Goal: Task Accomplishment & Management: Use online tool/utility

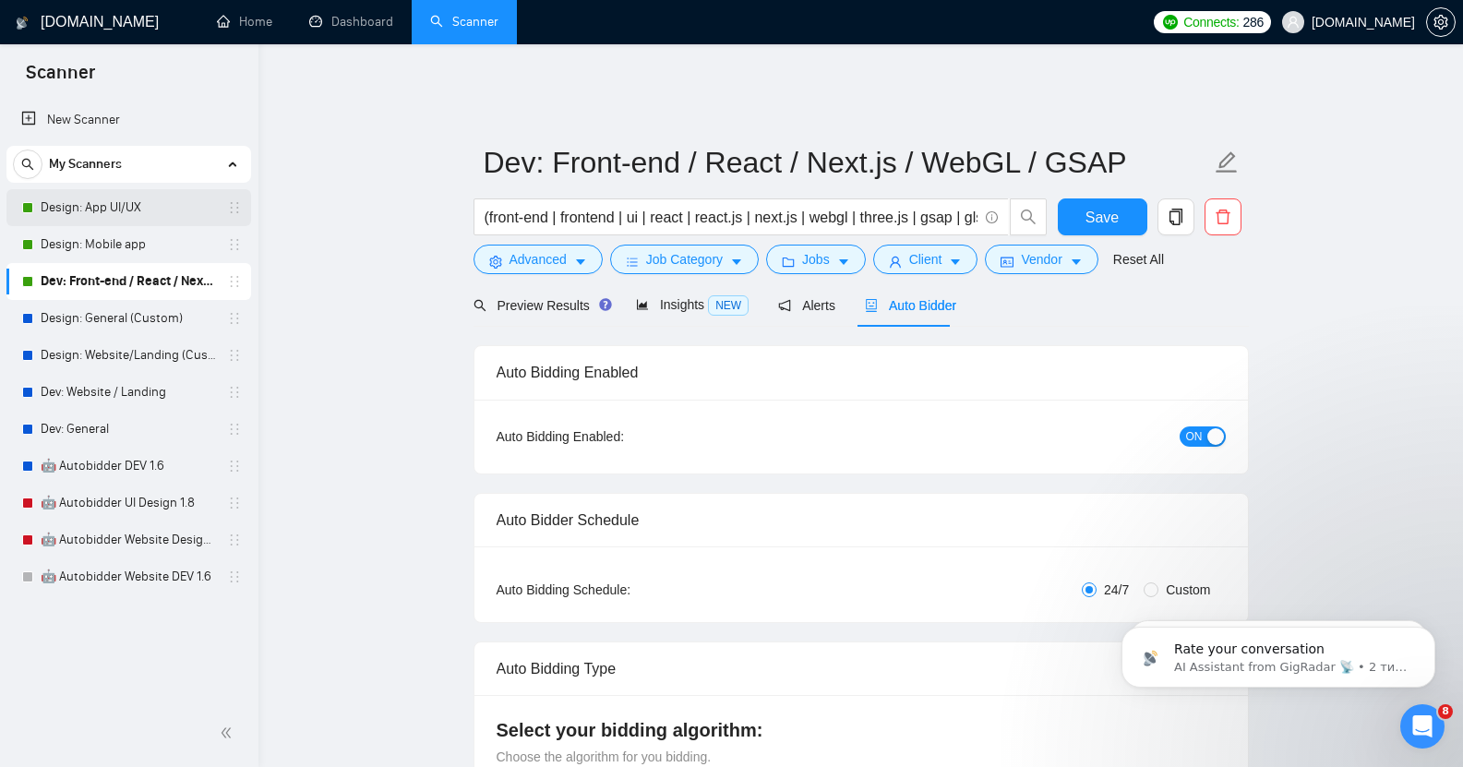
click at [122, 200] on link "Design: App UI/UX" at bounding box center [128, 207] width 175 height 37
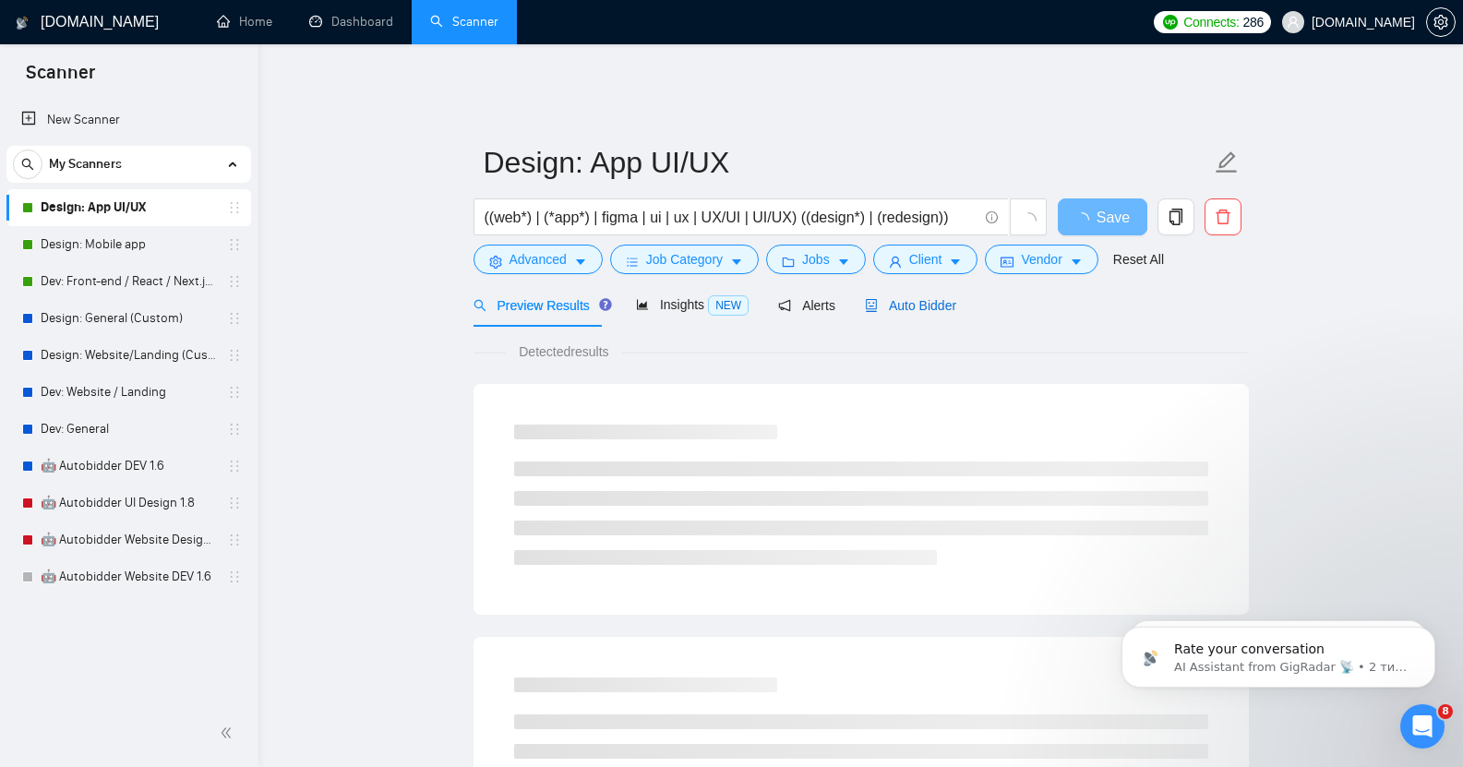
click at [904, 298] on span "Auto Bidder" at bounding box center [910, 305] width 91 height 15
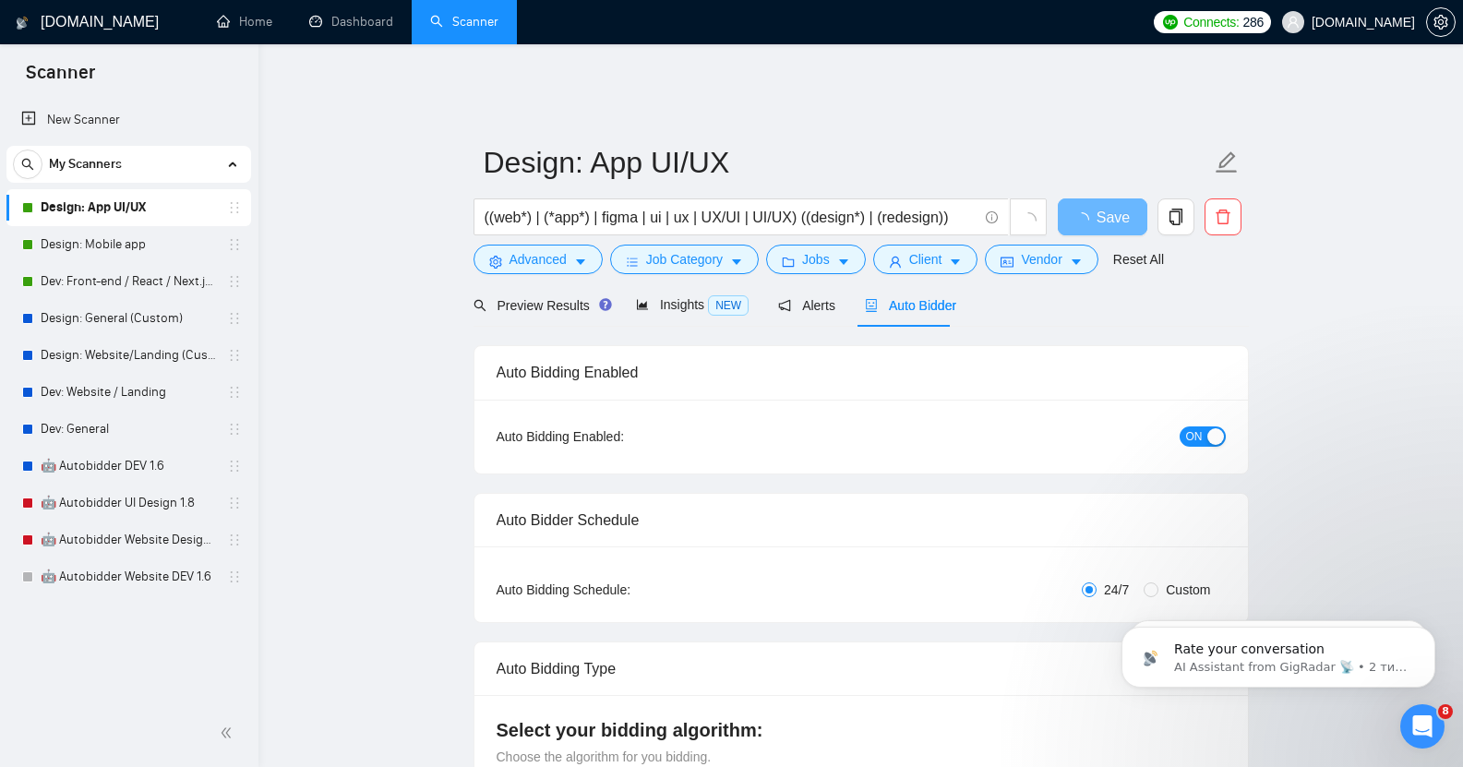
checkbox input "true"
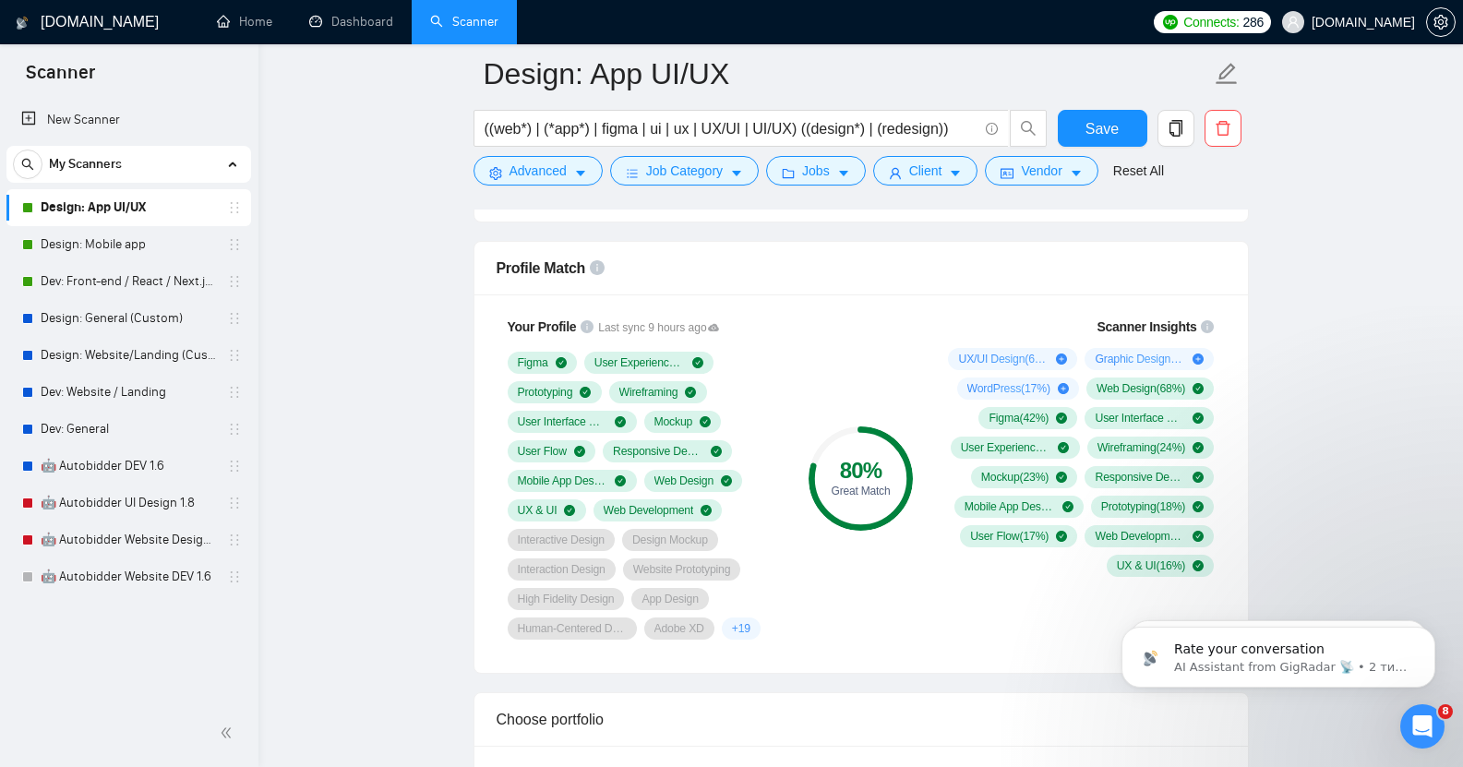
scroll to position [1182, 0]
click at [114, 257] on link "Design: Mobile app" at bounding box center [128, 244] width 175 height 37
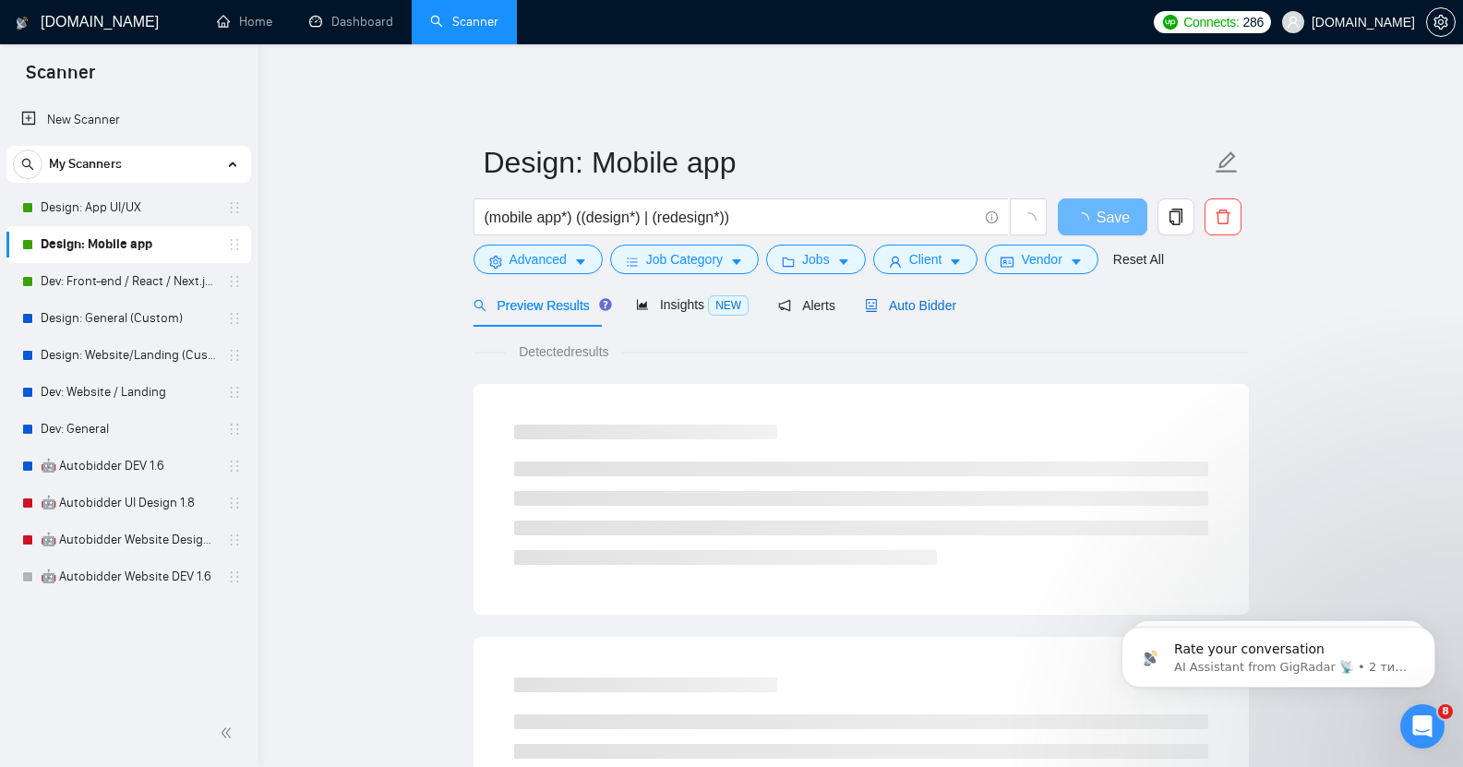
click at [918, 298] on span "Auto Bidder" at bounding box center [910, 305] width 91 height 15
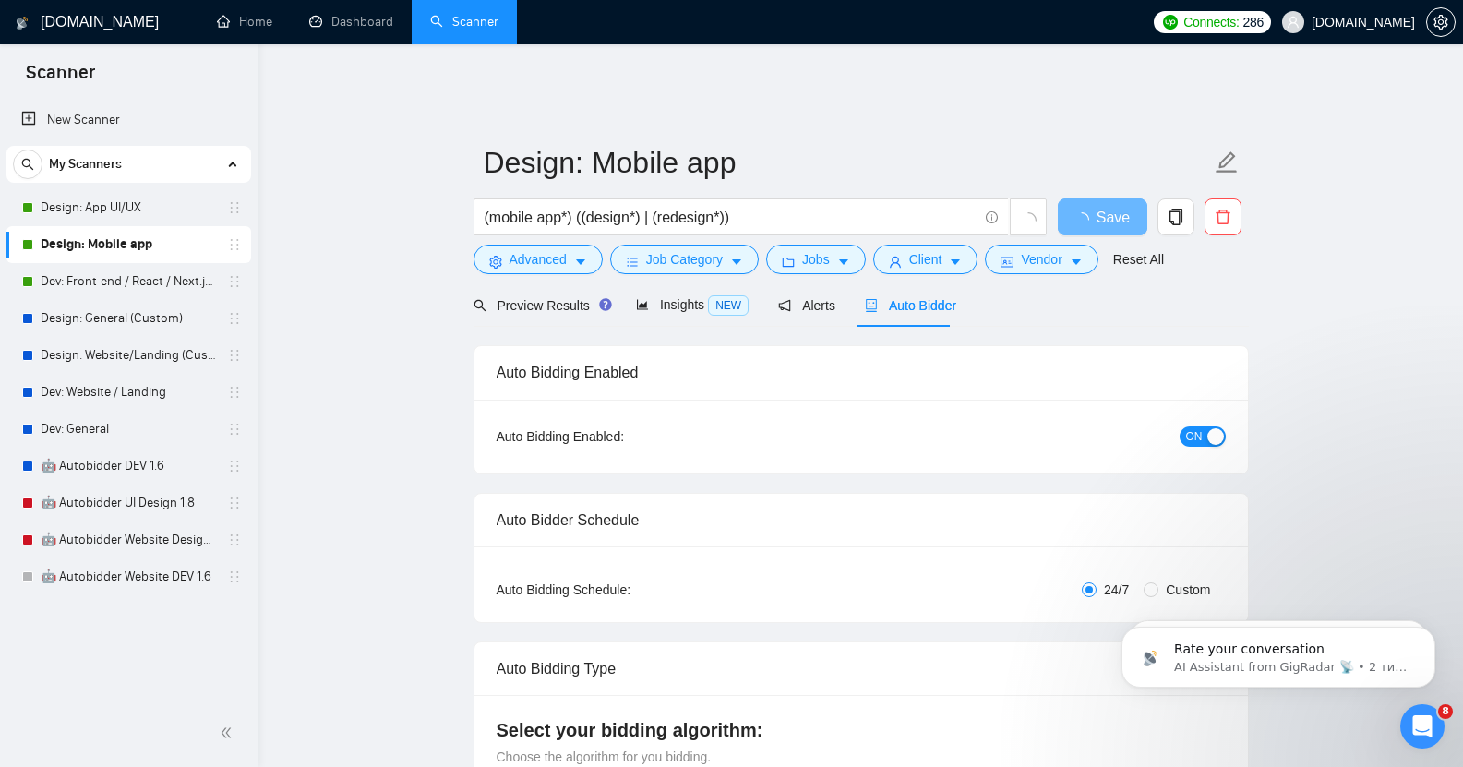
checkbox input "true"
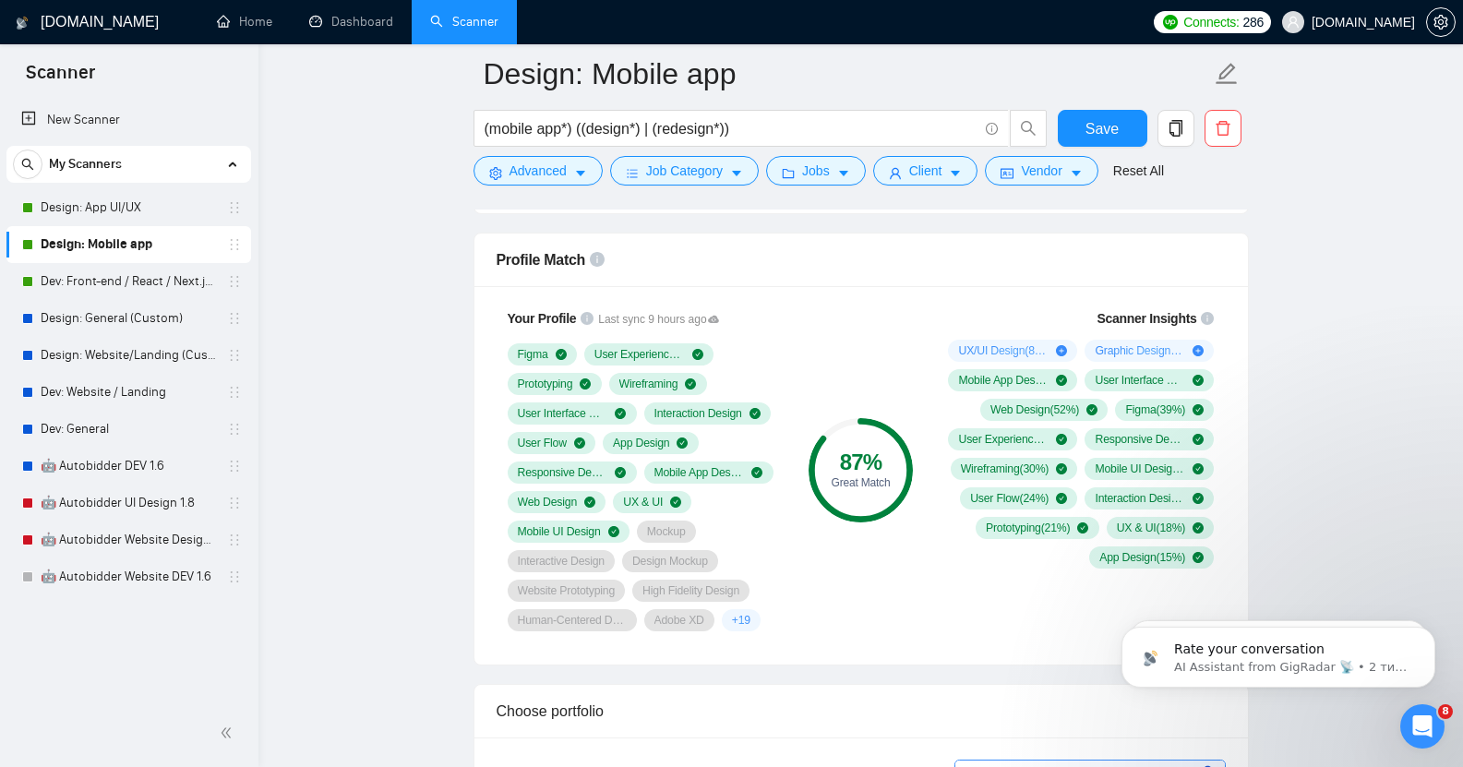
scroll to position [1185, 0]
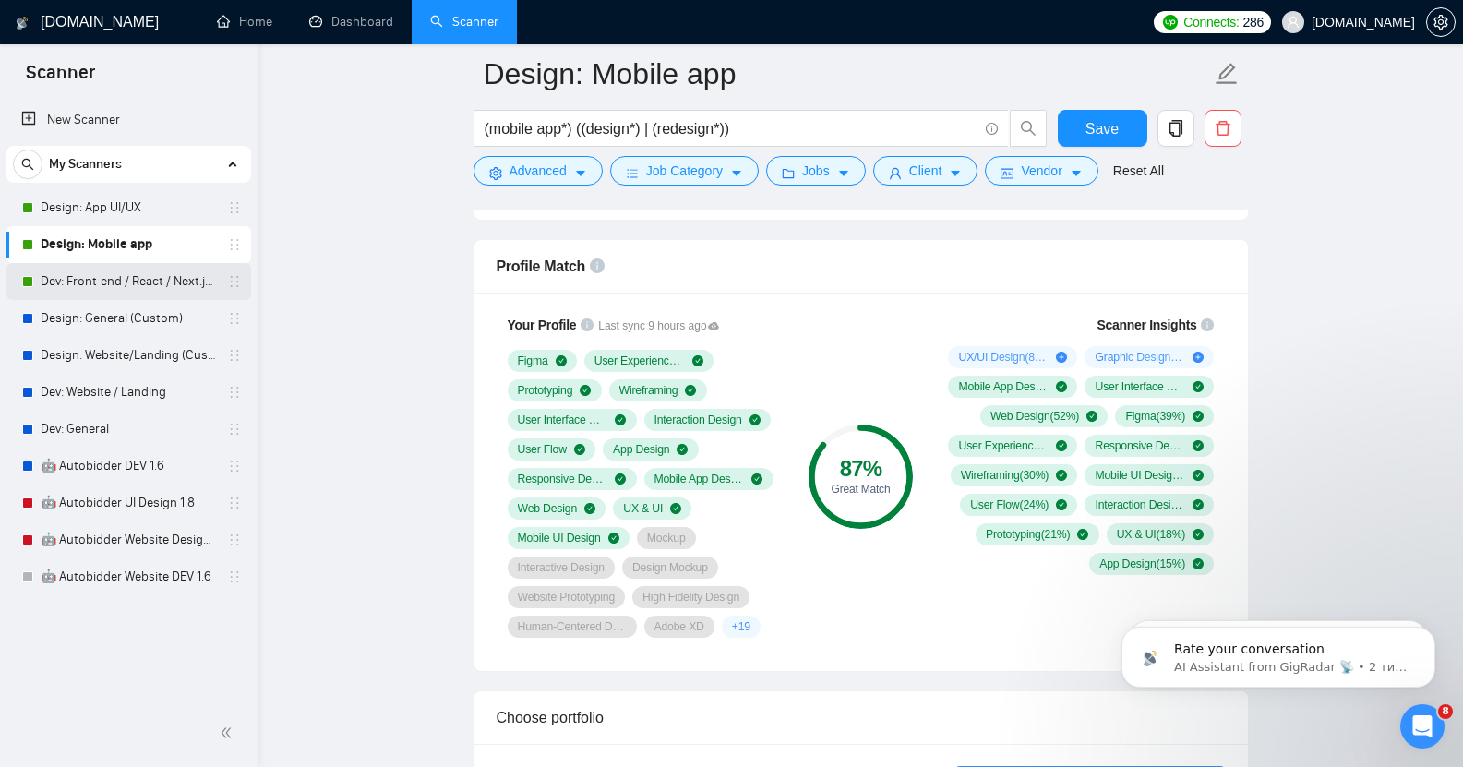
click at [151, 278] on link "Dev: Front-end / React / Next.js / WebGL / GSAP" at bounding box center [128, 281] width 175 height 37
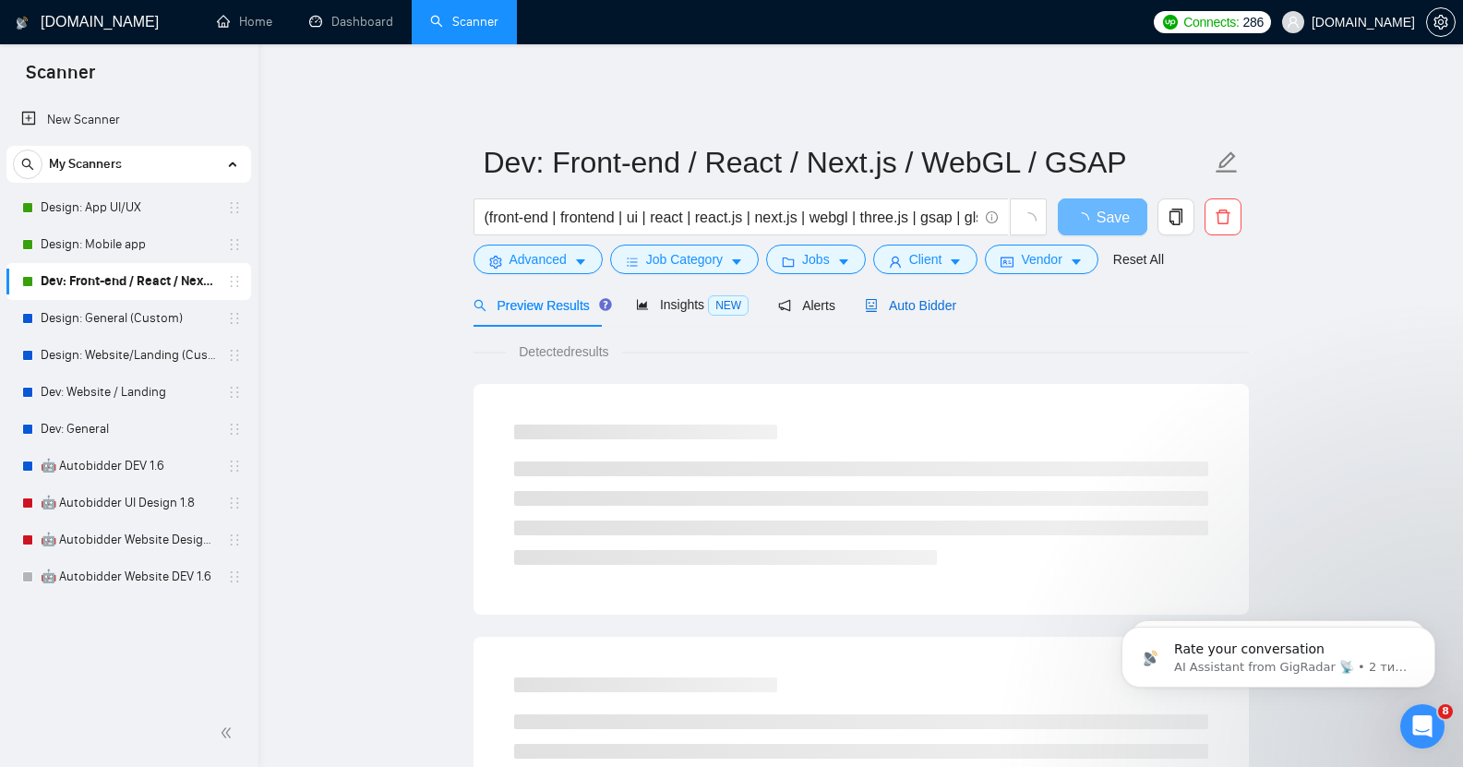
click at [932, 295] on div "Auto Bidder" at bounding box center [910, 305] width 91 height 20
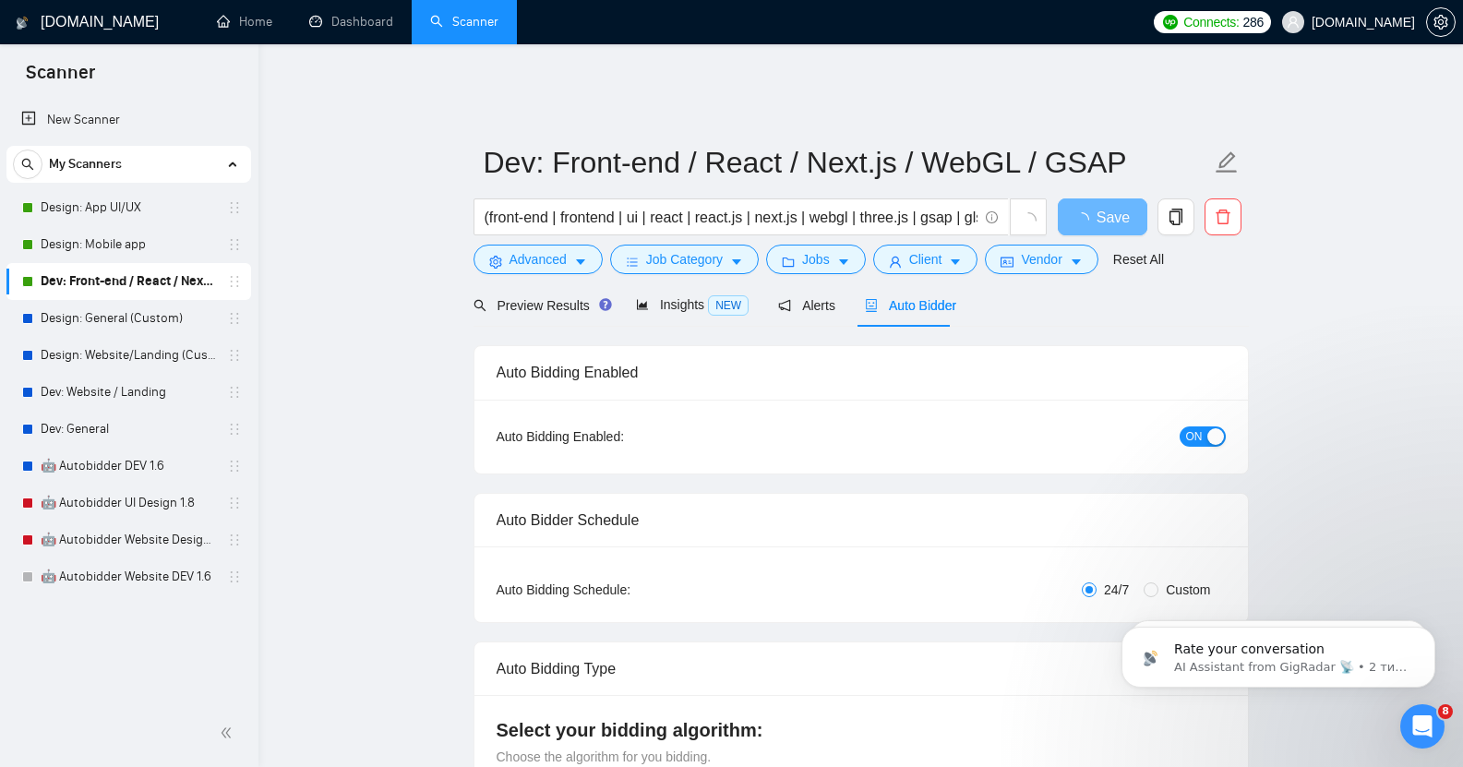
checkbox input "true"
click at [367, 25] on link "Dashboard" at bounding box center [351, 22] width 84 height 16
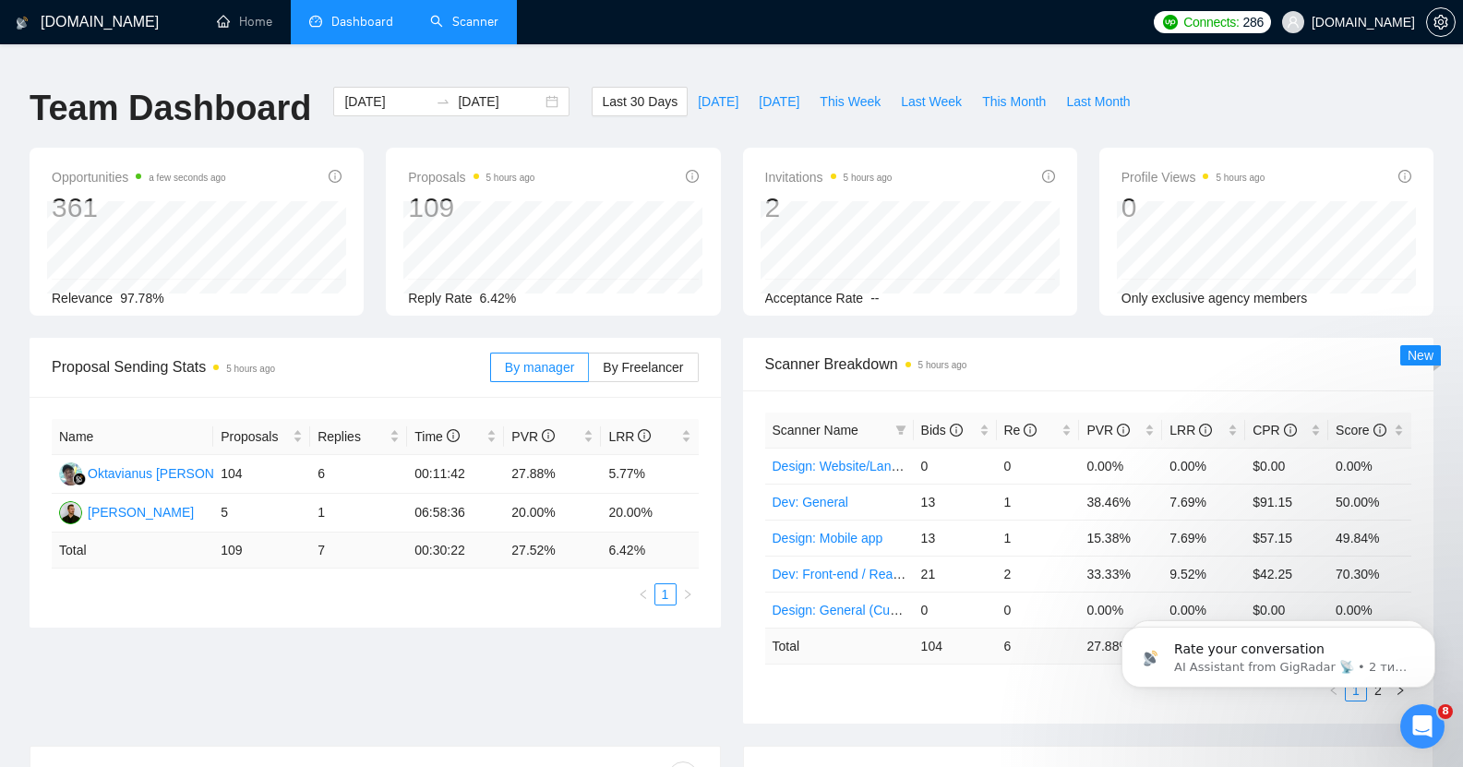
click at [472, 20] on link "Scanner" at bounding box center [464, 22] width 68 height 16
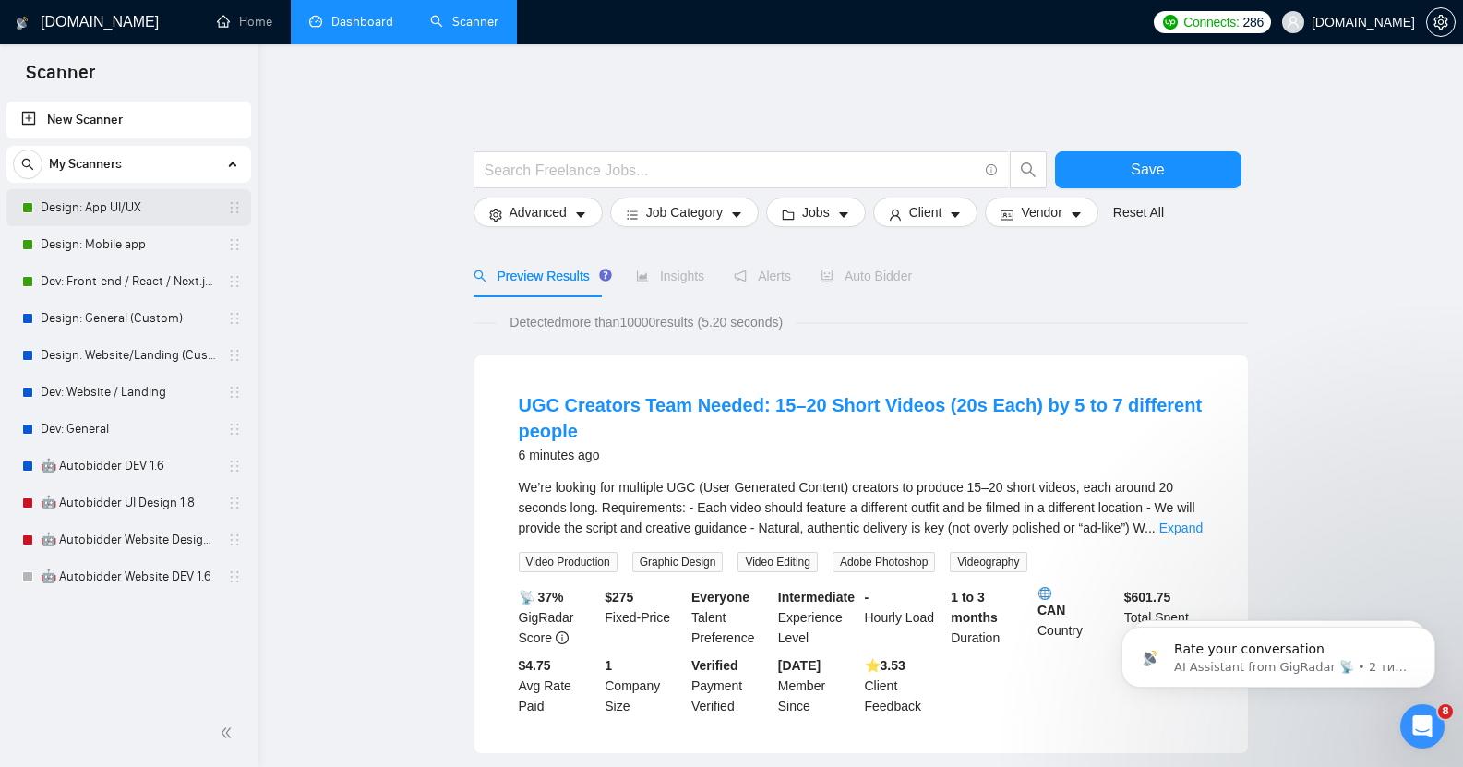
click at [102, 190] on link "Design: App UI/UX" at bounding box center [128, 207] width 175 height 37
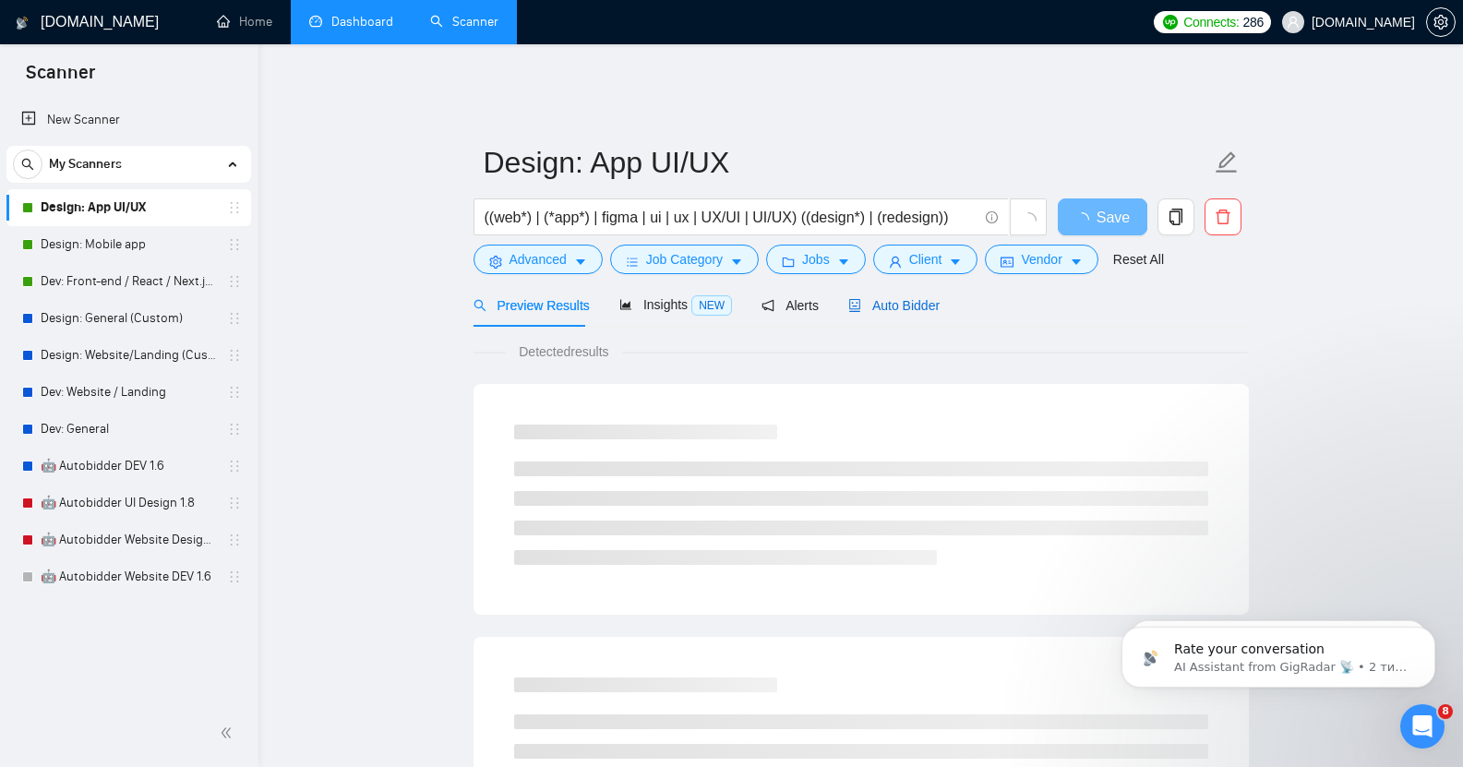
click at [880, 298] on span "Auto Bidder" at bounding box center [893, 305] width 91 height 15
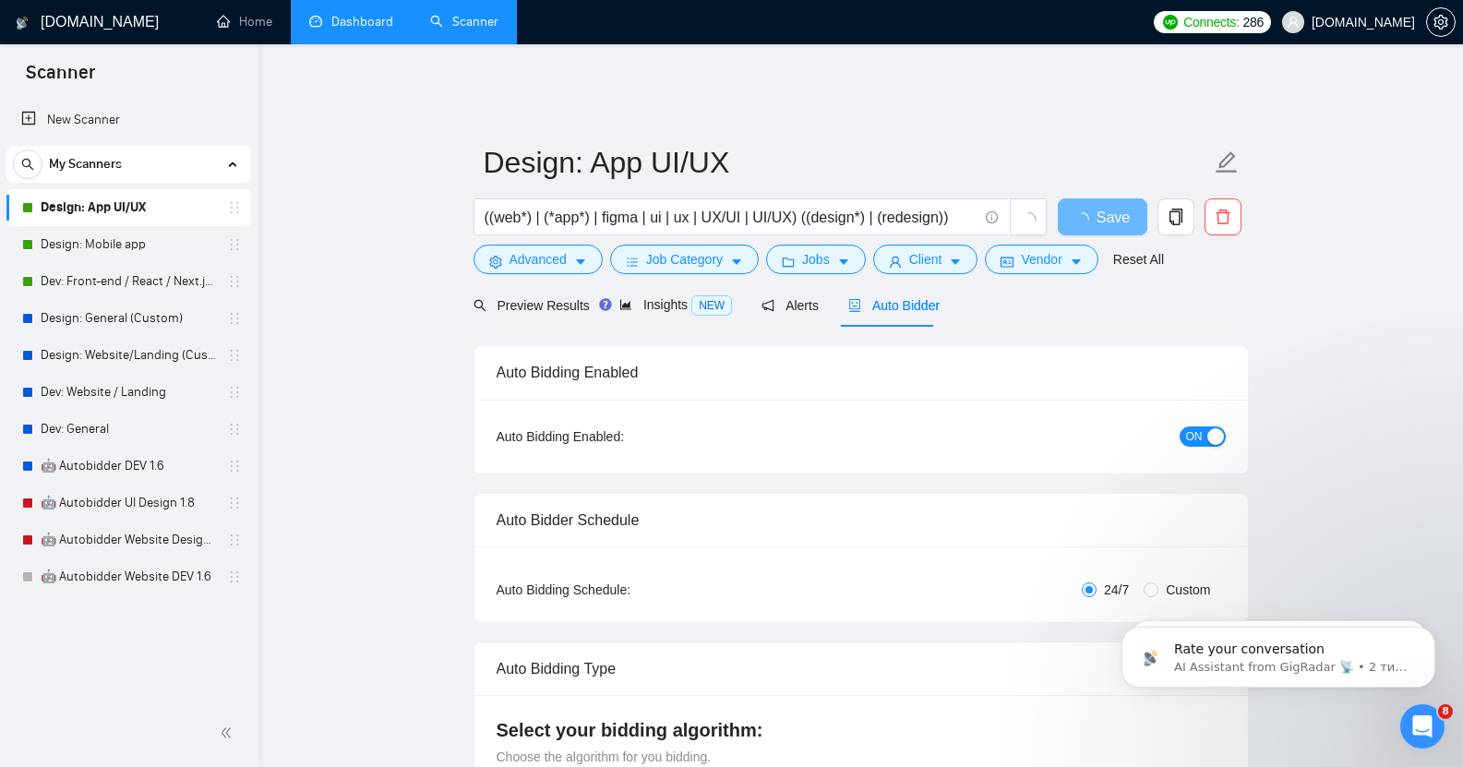
checkbox input "true"
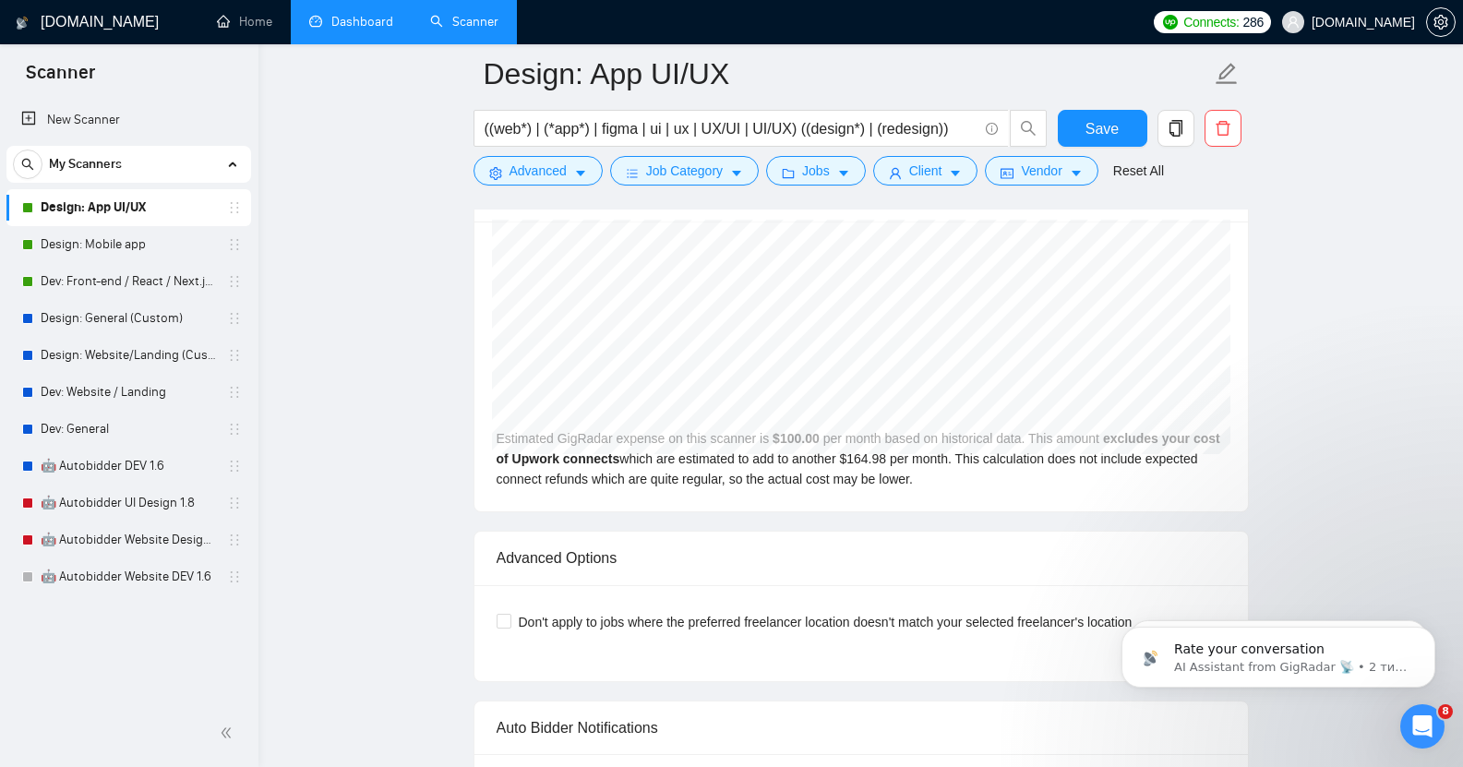
scroll to position [3832, 0]
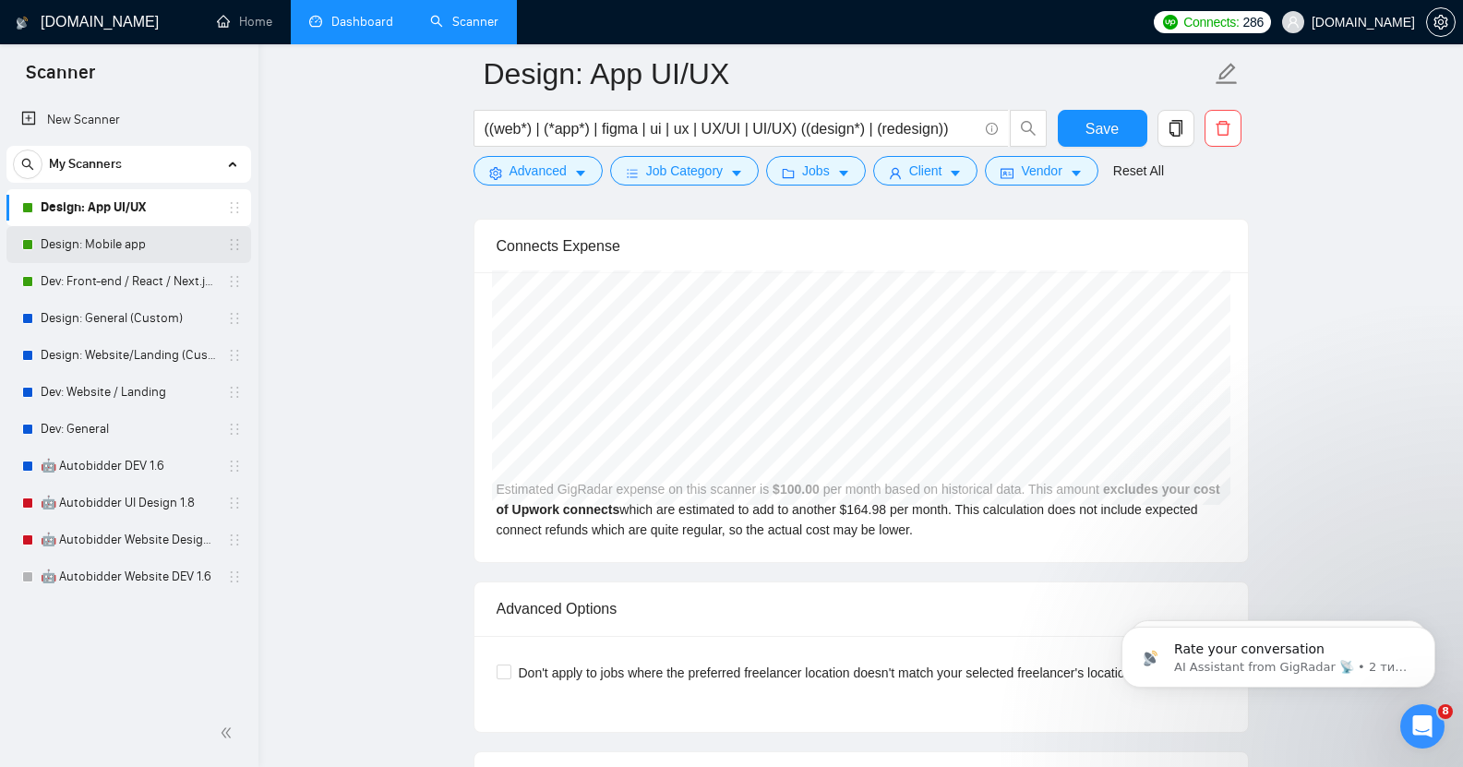
click at [114, 245] on link "Design: Mobile app" at bounding box center [128, 244] width 175 height 37
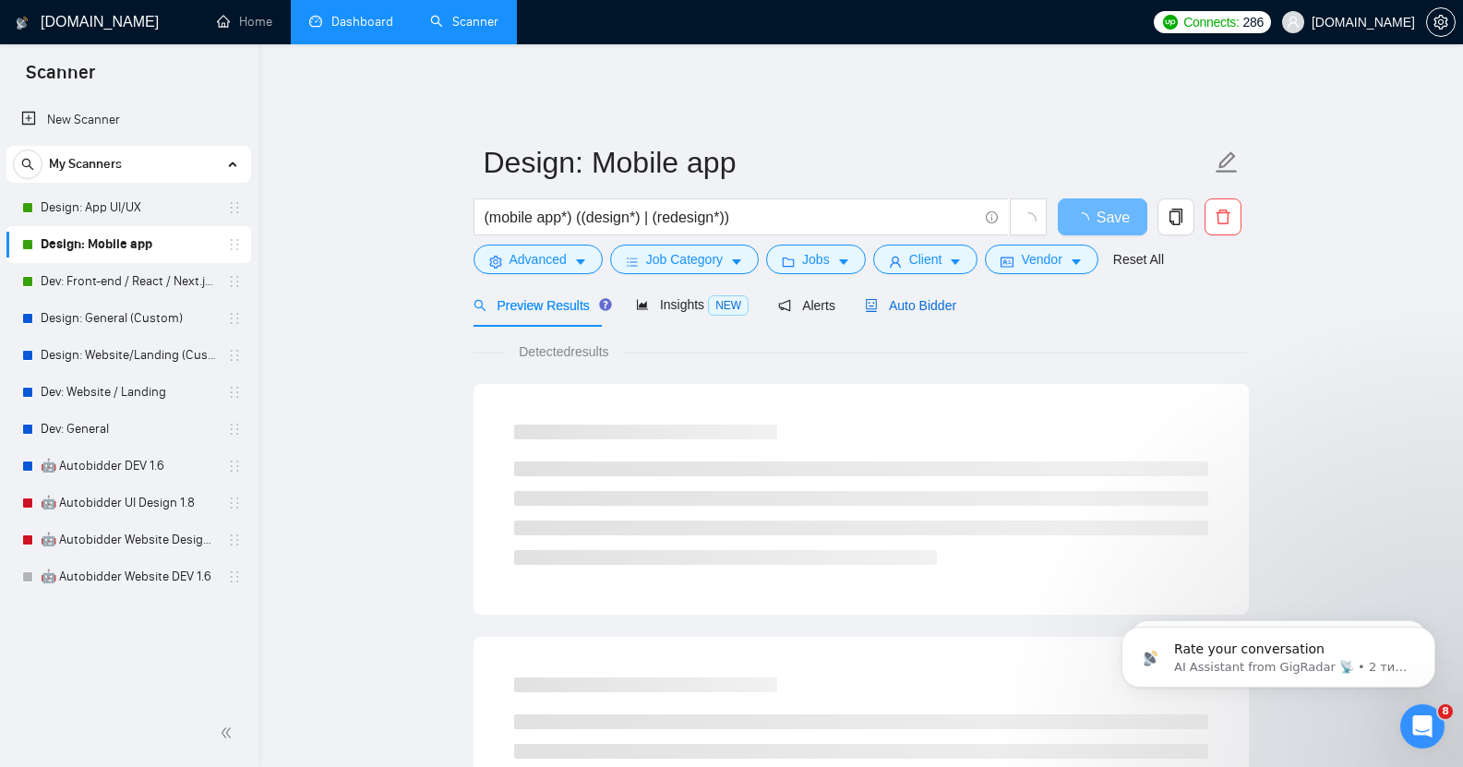
click at [916, 298] on span "Auto Bidder" at bounding box center [910, 305] width 91 height 15
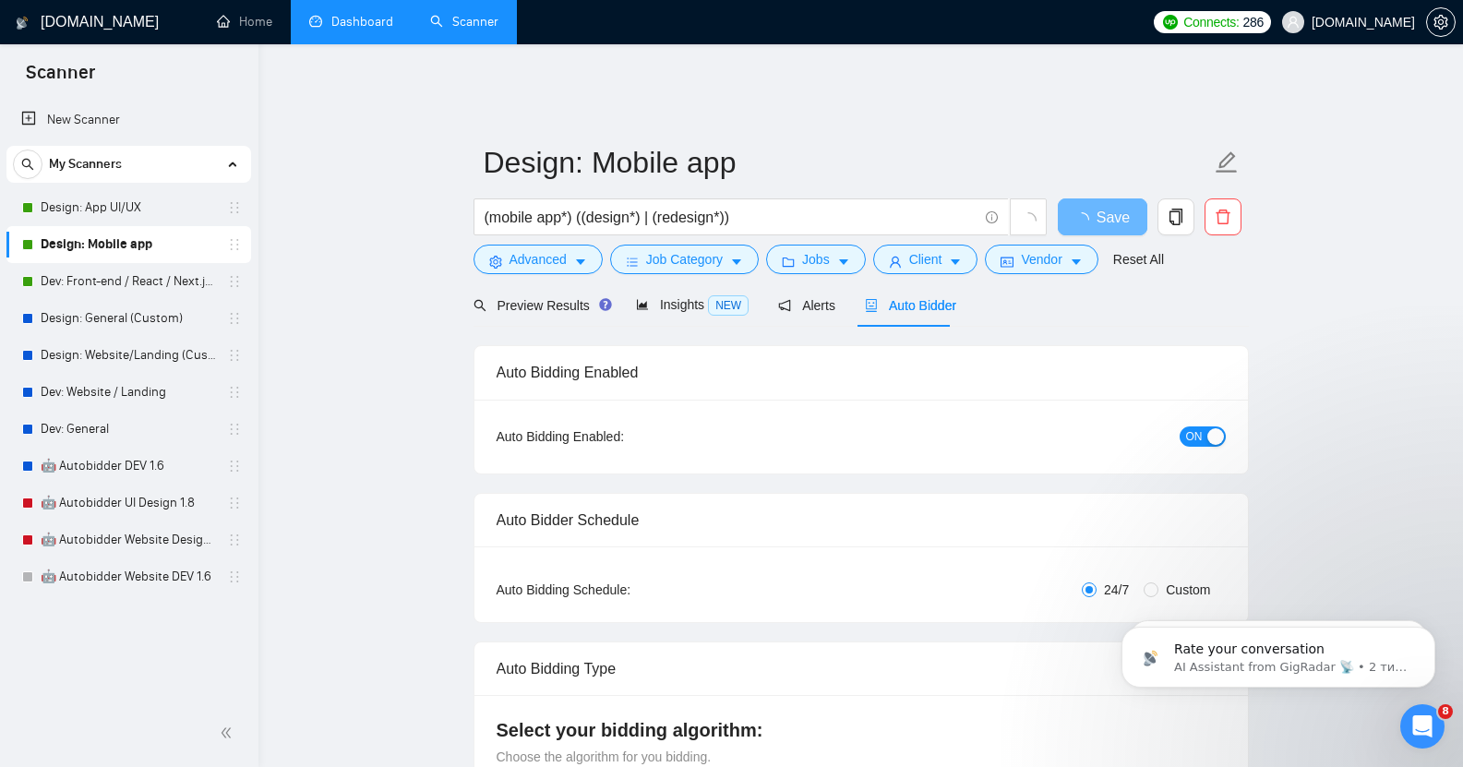
checkbox input "true"
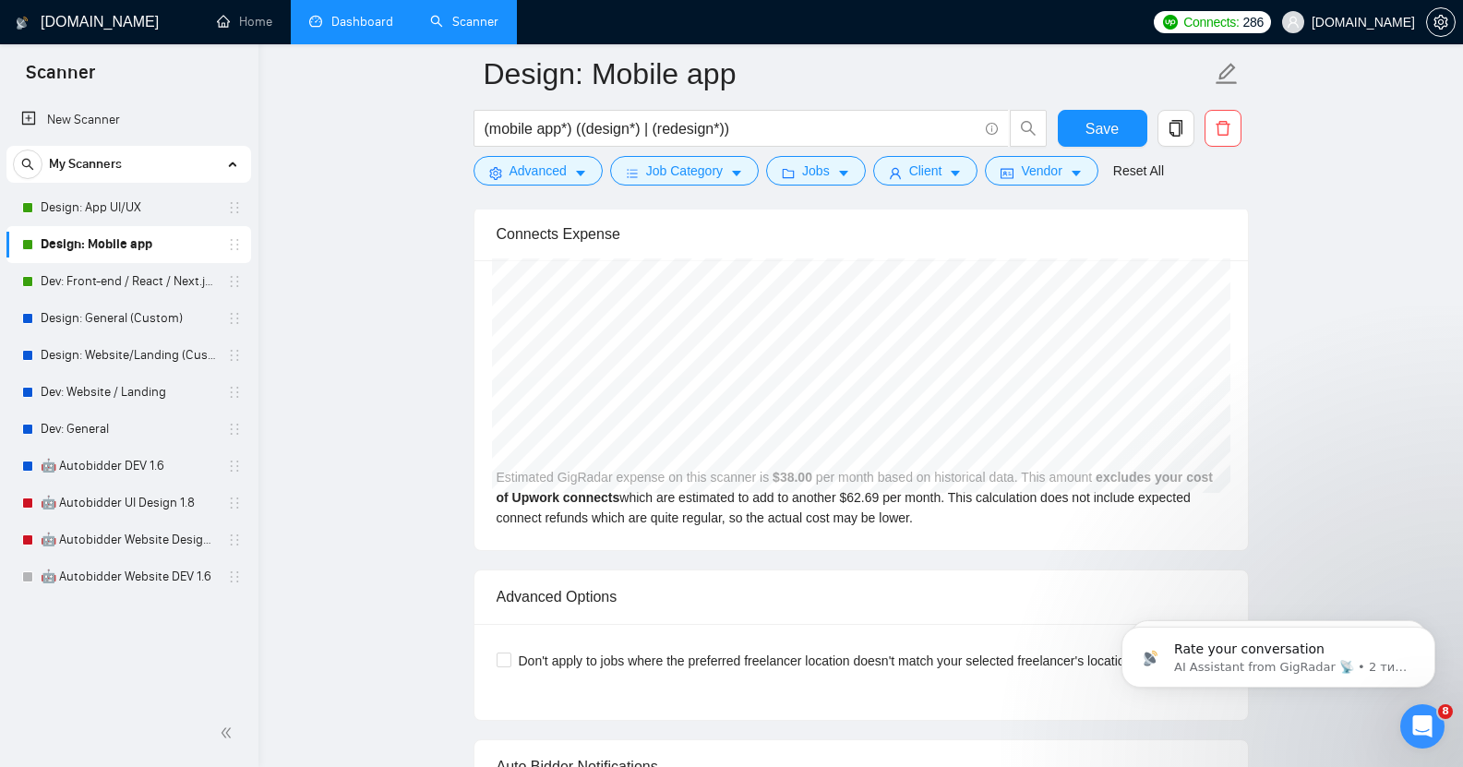
scroll to position [3844, 0]
click at [130, 285] on link "Dev: Front-end / React / Next.js / WebGL / GSAP" at bounding box center [128, 281] width 175 height 37
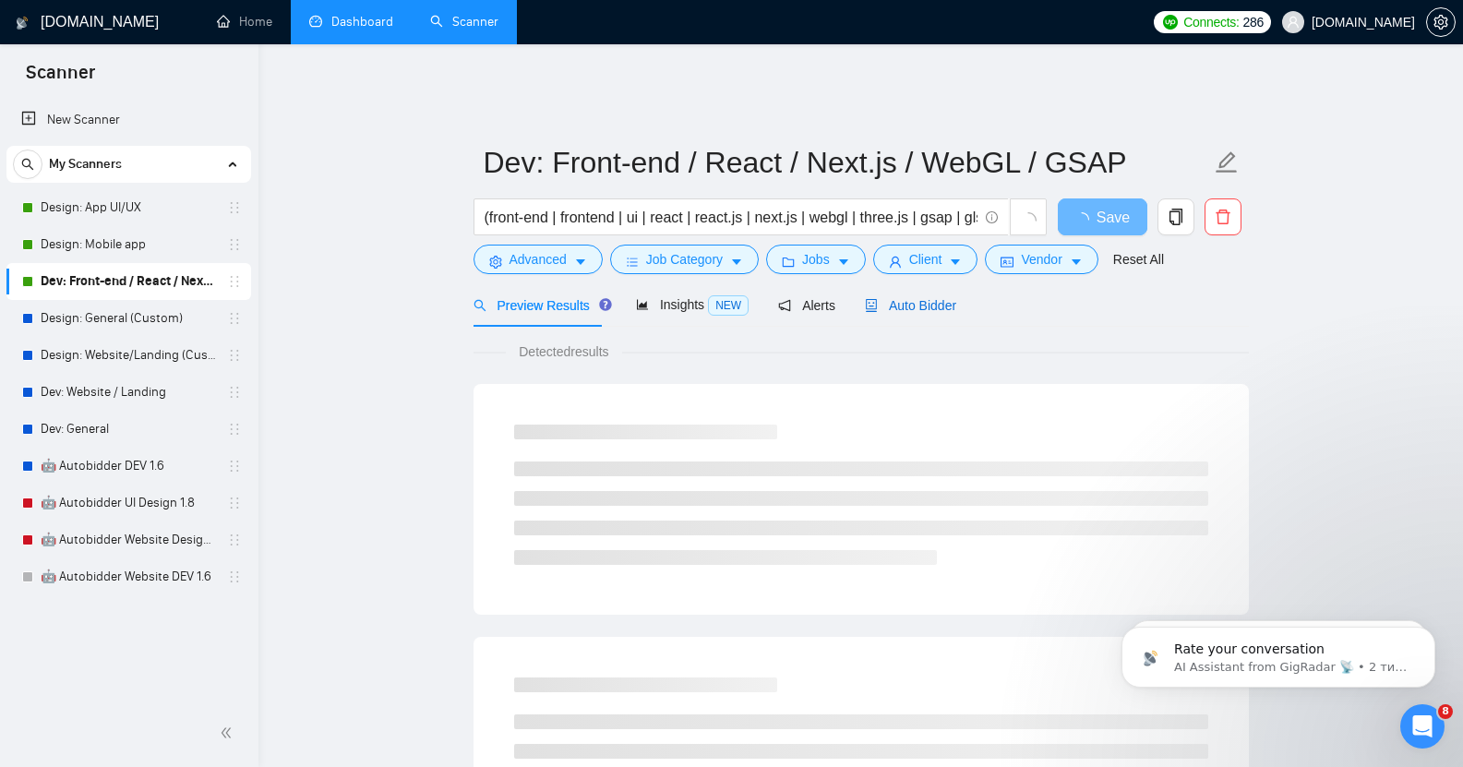
click at [911, 298] on span "Auto Bidder" at bounding box center [910, 305] width 91 height 15
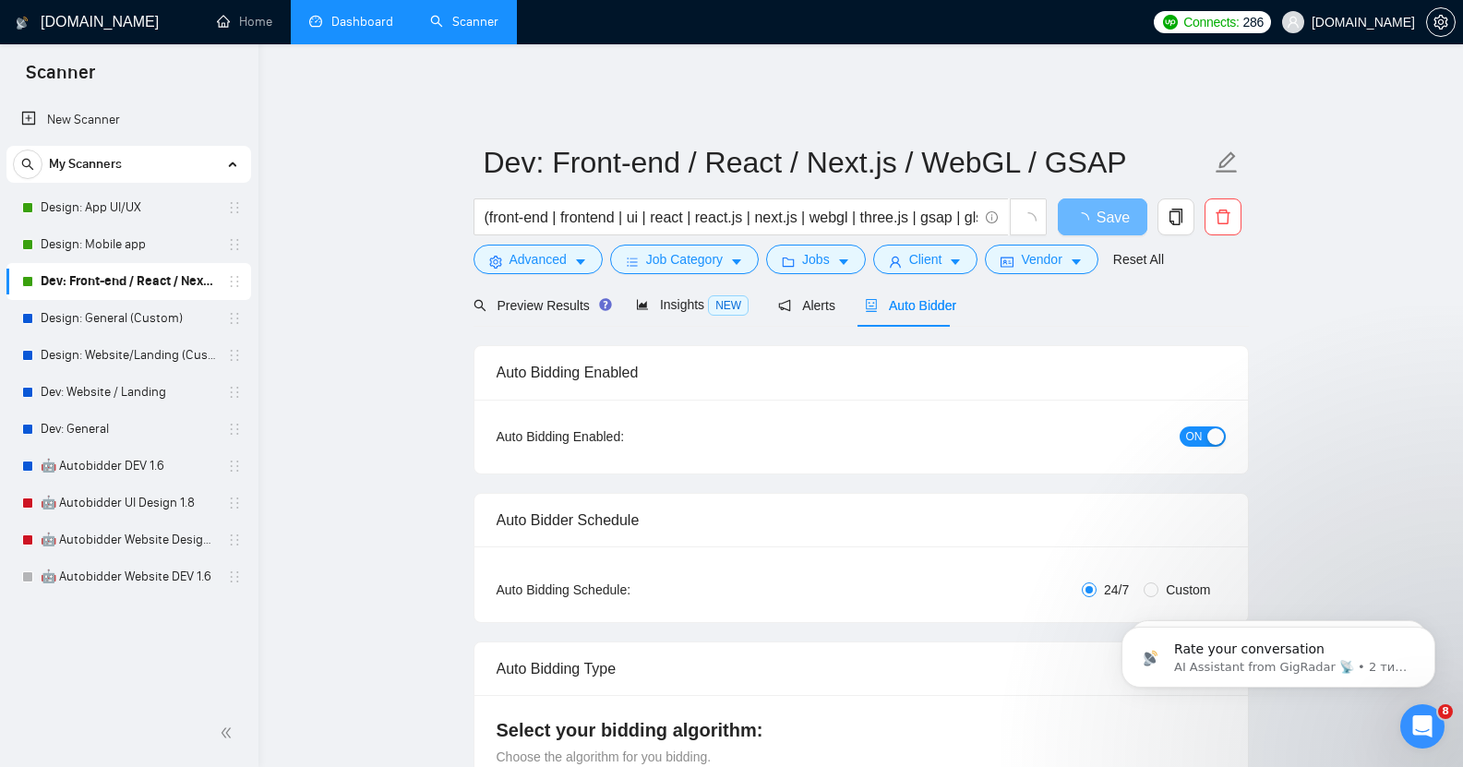
checkbox input "true"
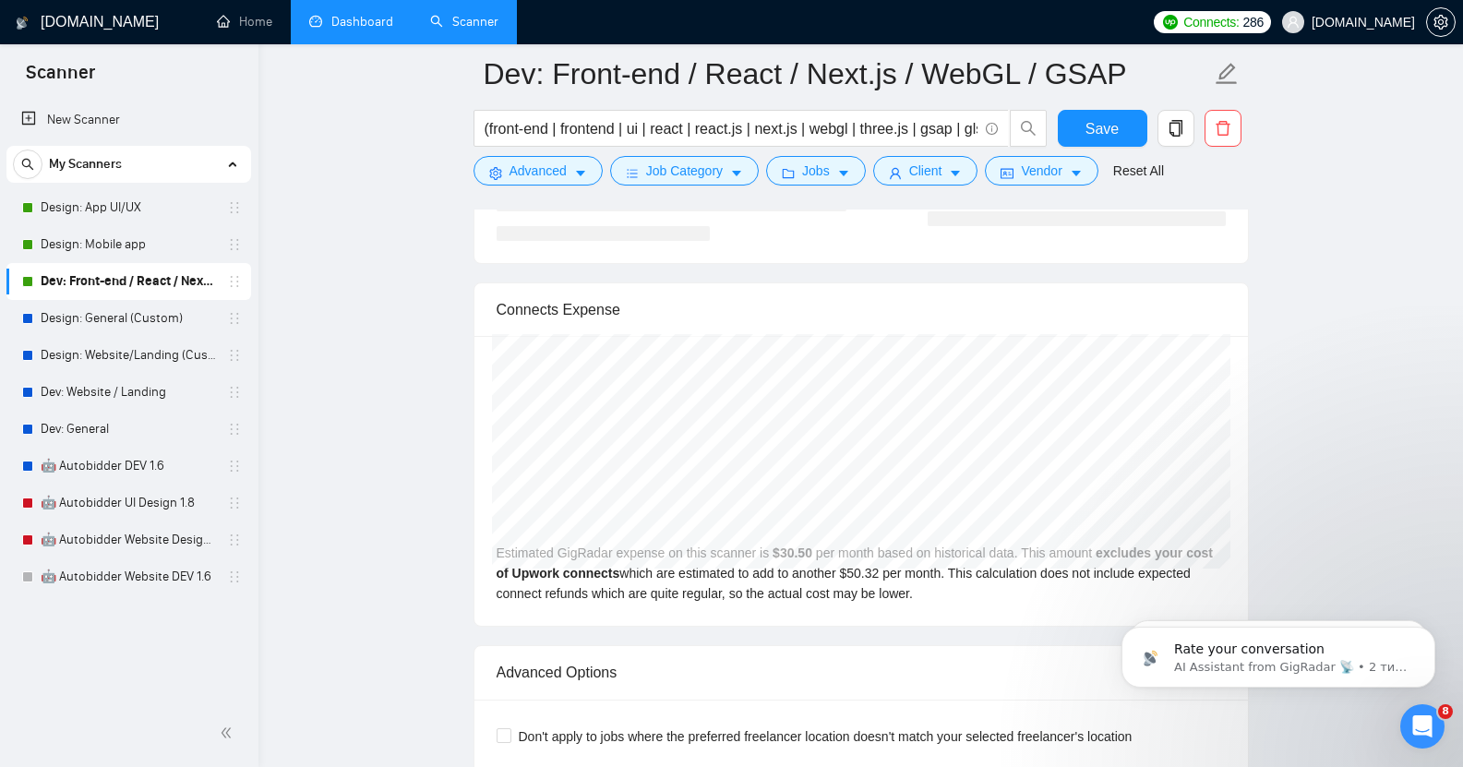
scroll to position [3750, 0]
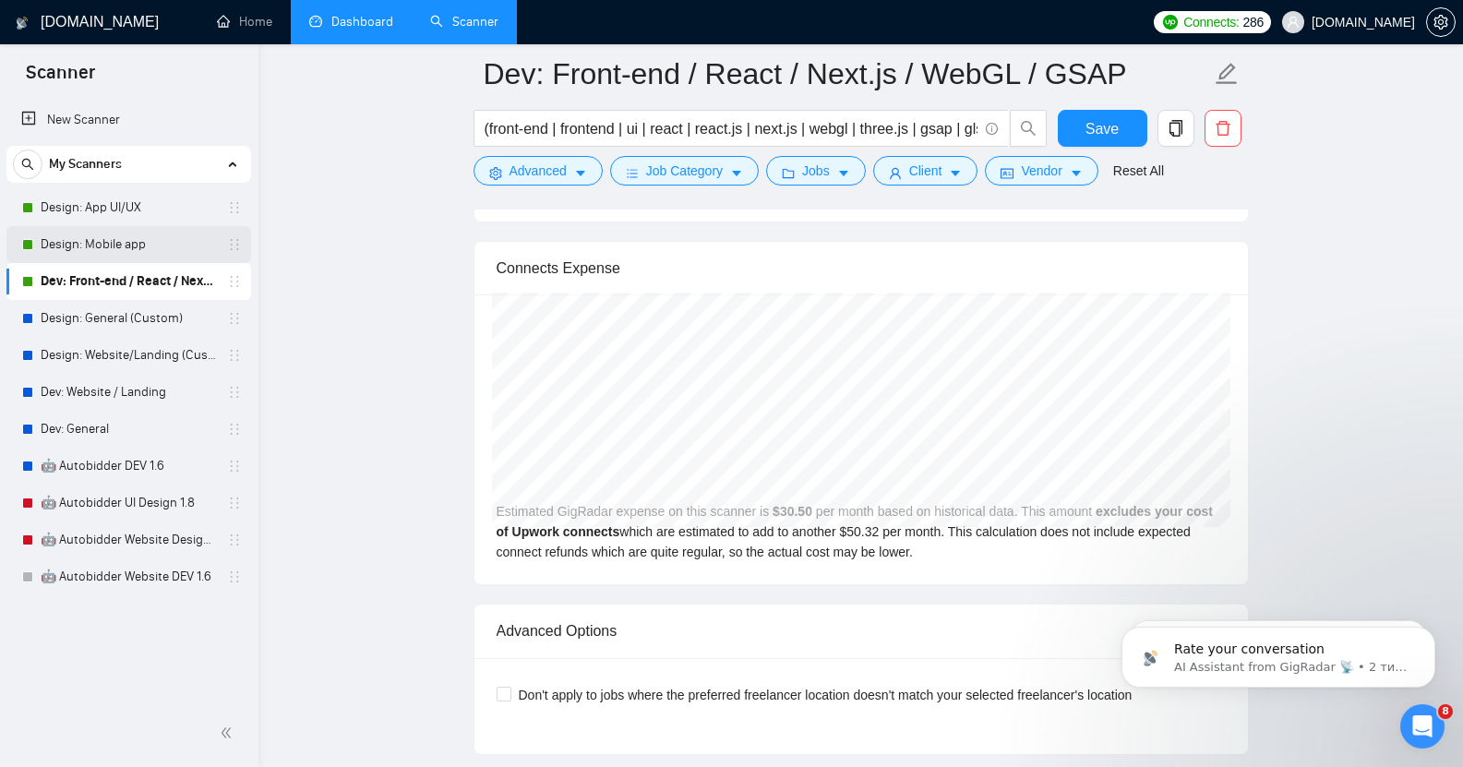
click at [98, 235] on link "Design: Mobile app" at bounding box center [128, 244] width 175 height 37
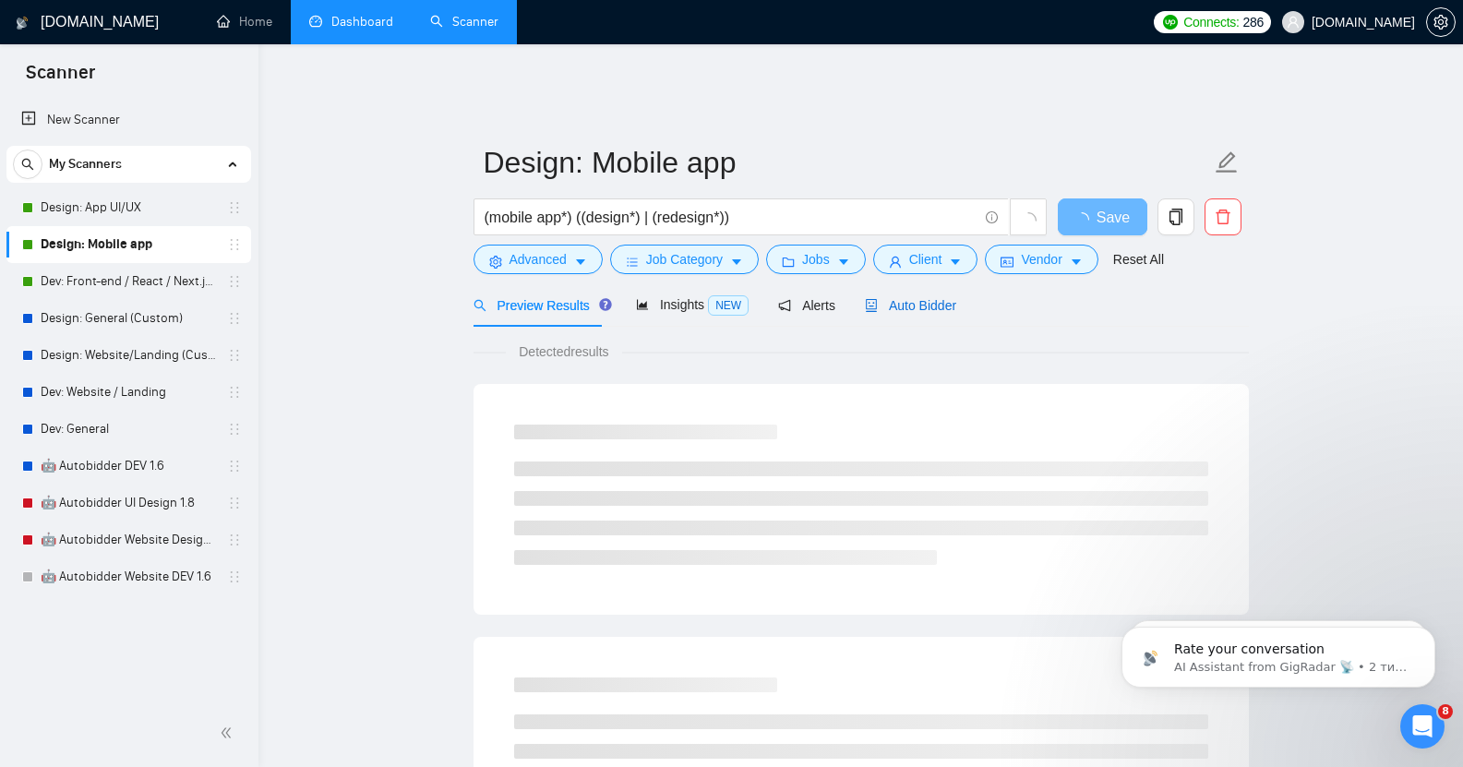
click at [927, 298] on span "Auto Bidder" at bounding box center [910, 305] width 91 height 15
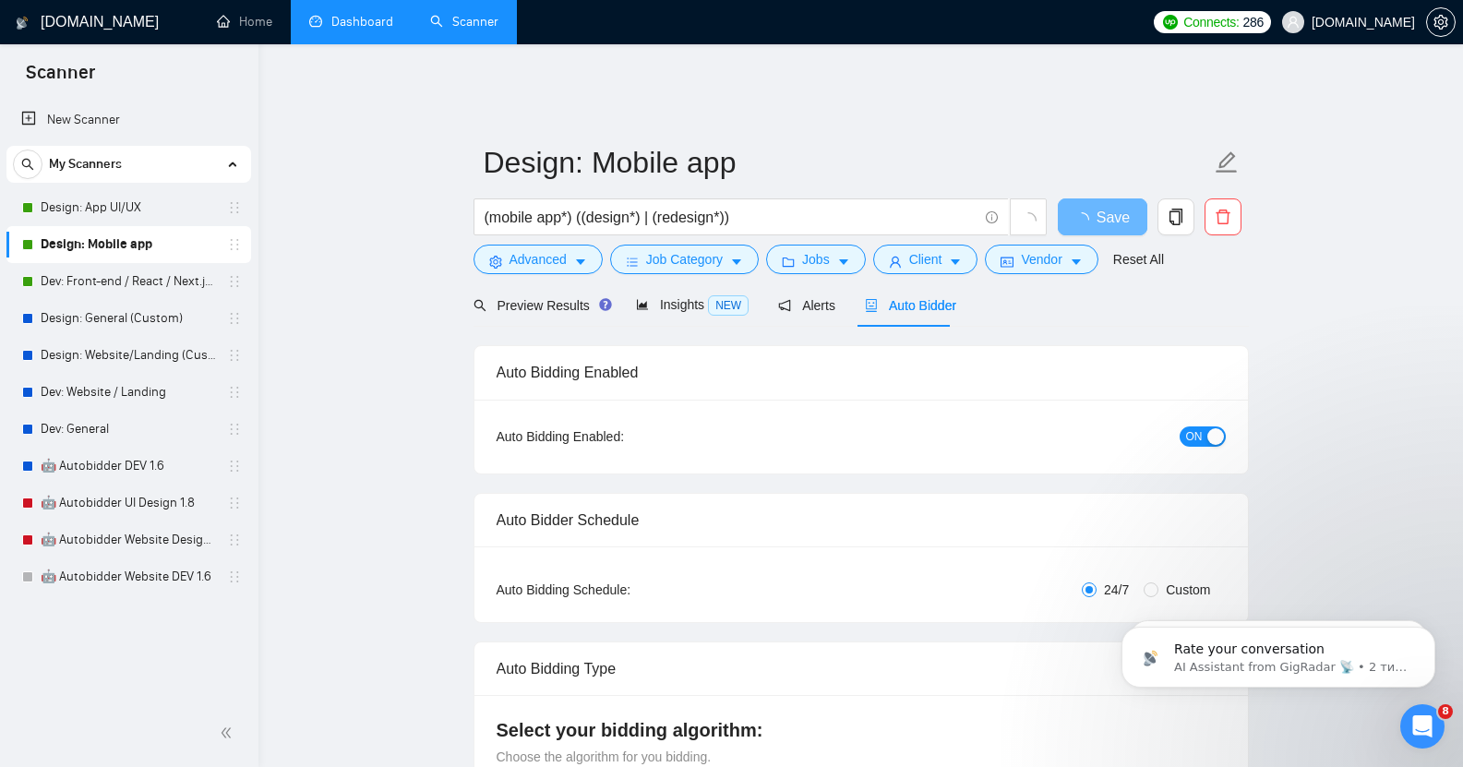
checkbox input "true"
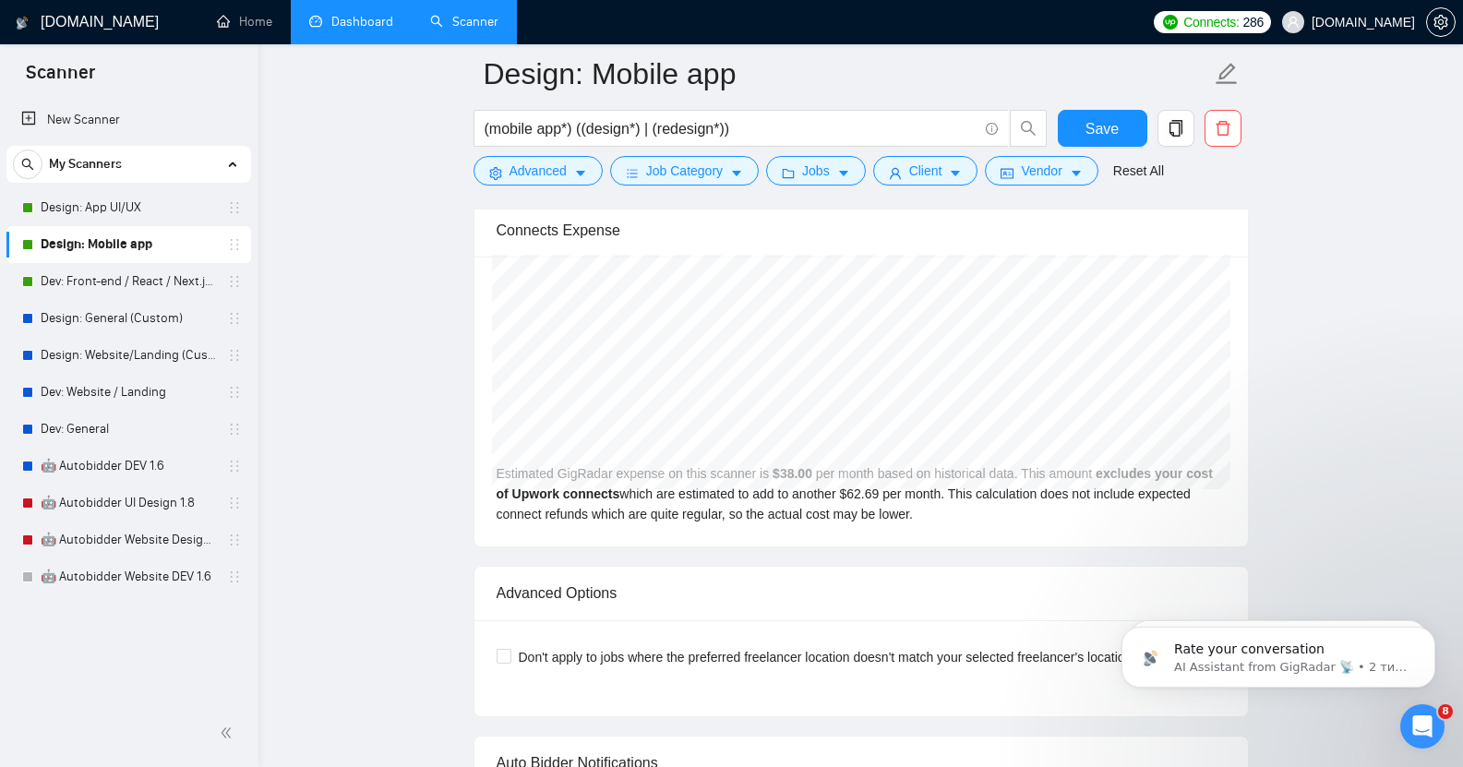
scroll to position [3833, 0]
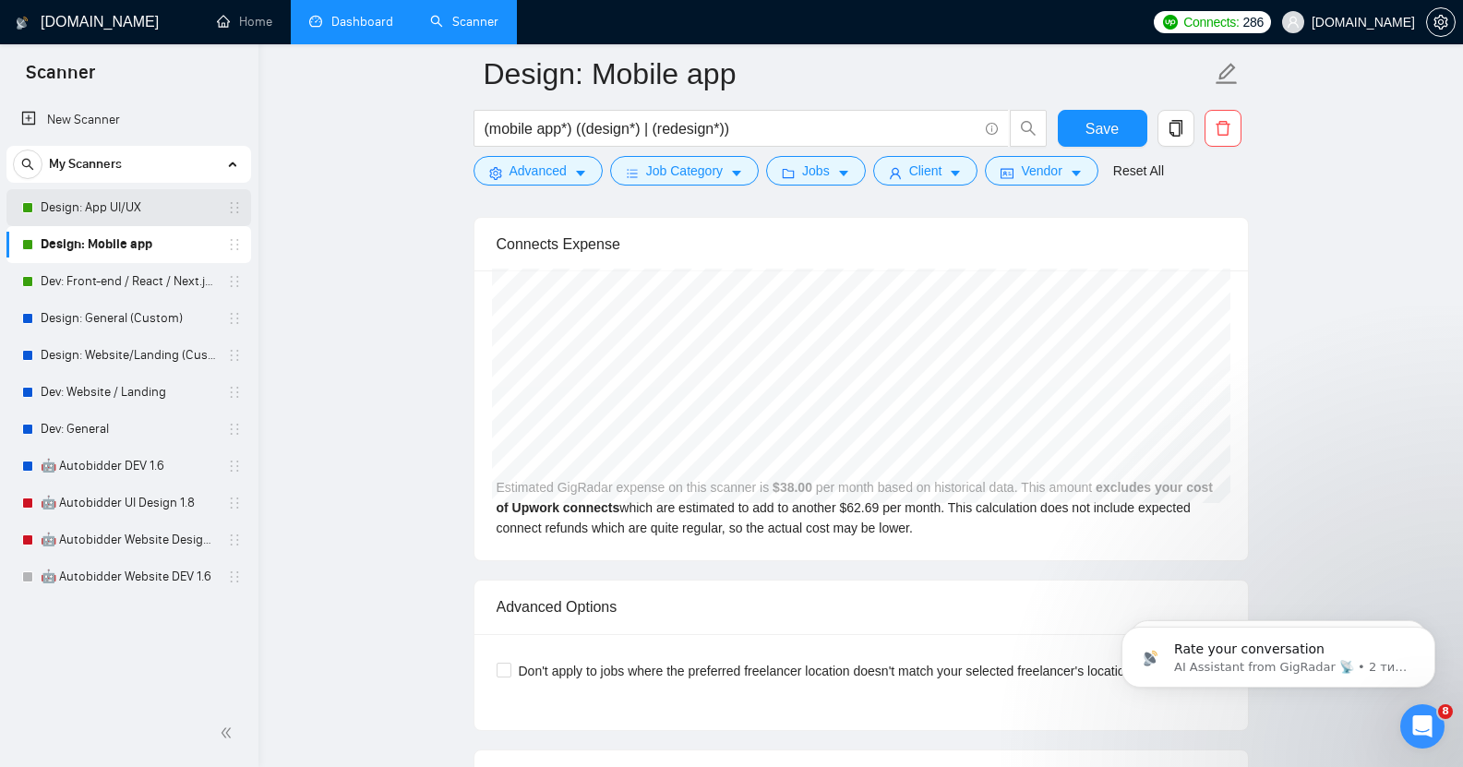
click at [138, 198] on link "Design: App UI/UX" at bounding box center [128, 207] width 175 height 37
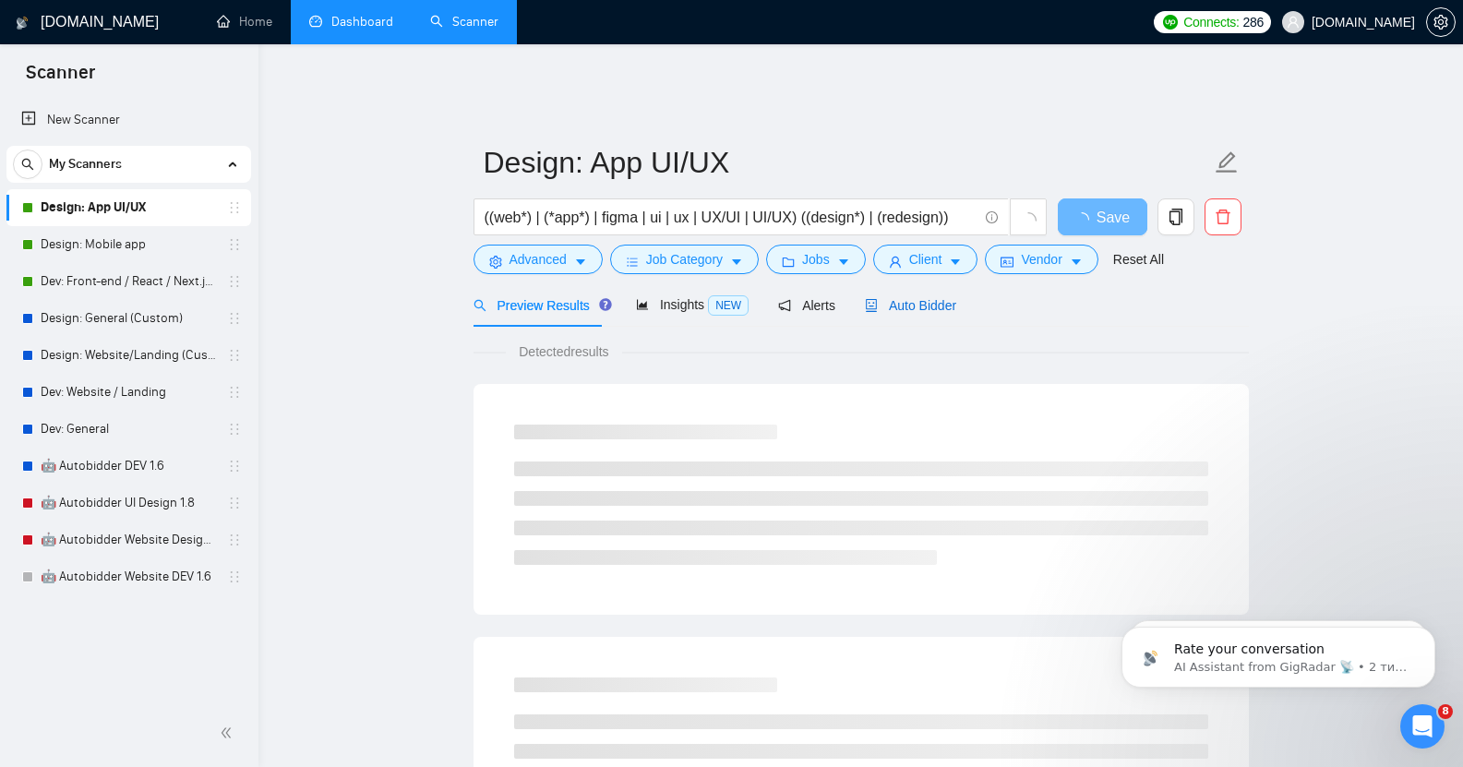
click at [912, 298] on span "Auto Bidder" at bounding box center [910, 305] width 91 height 15
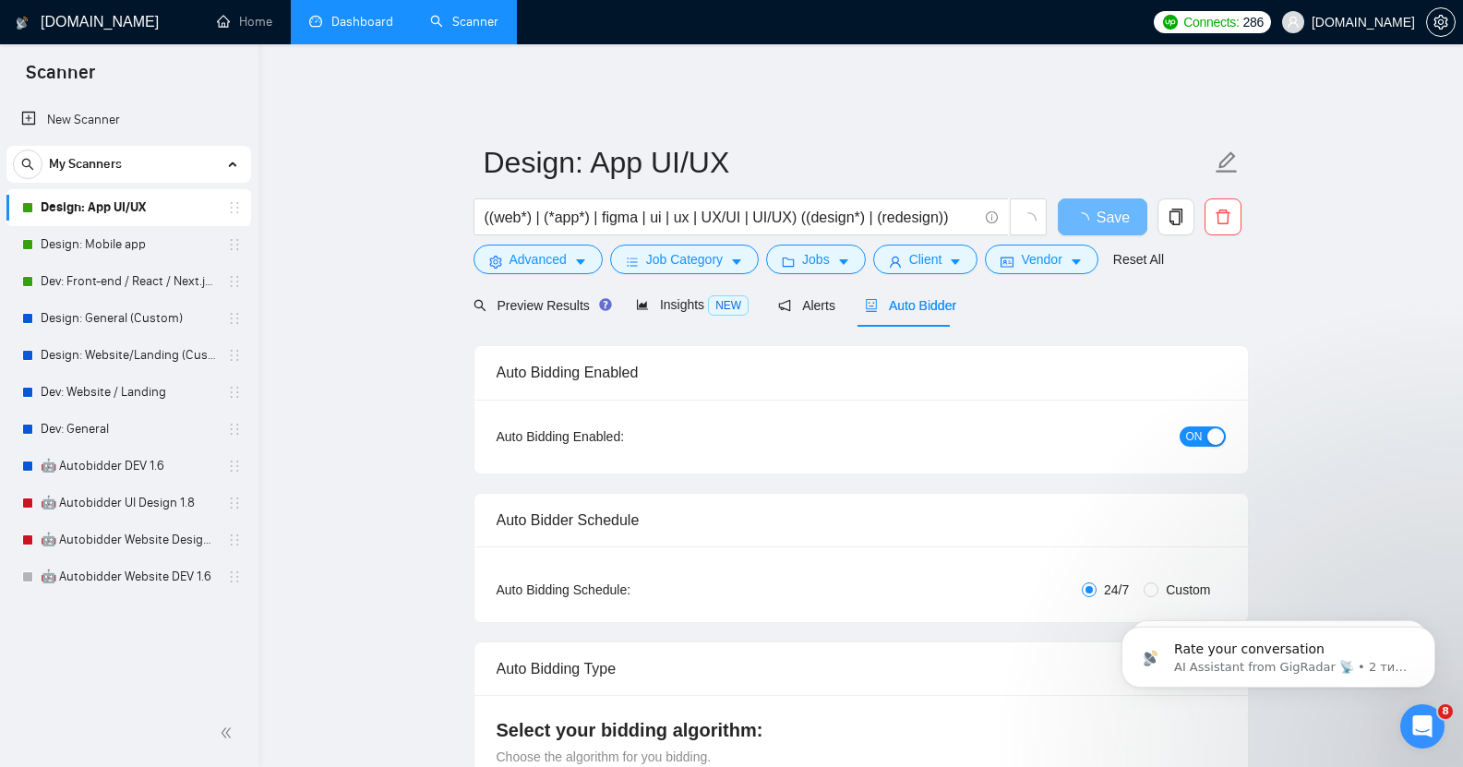
checkbox input "true"
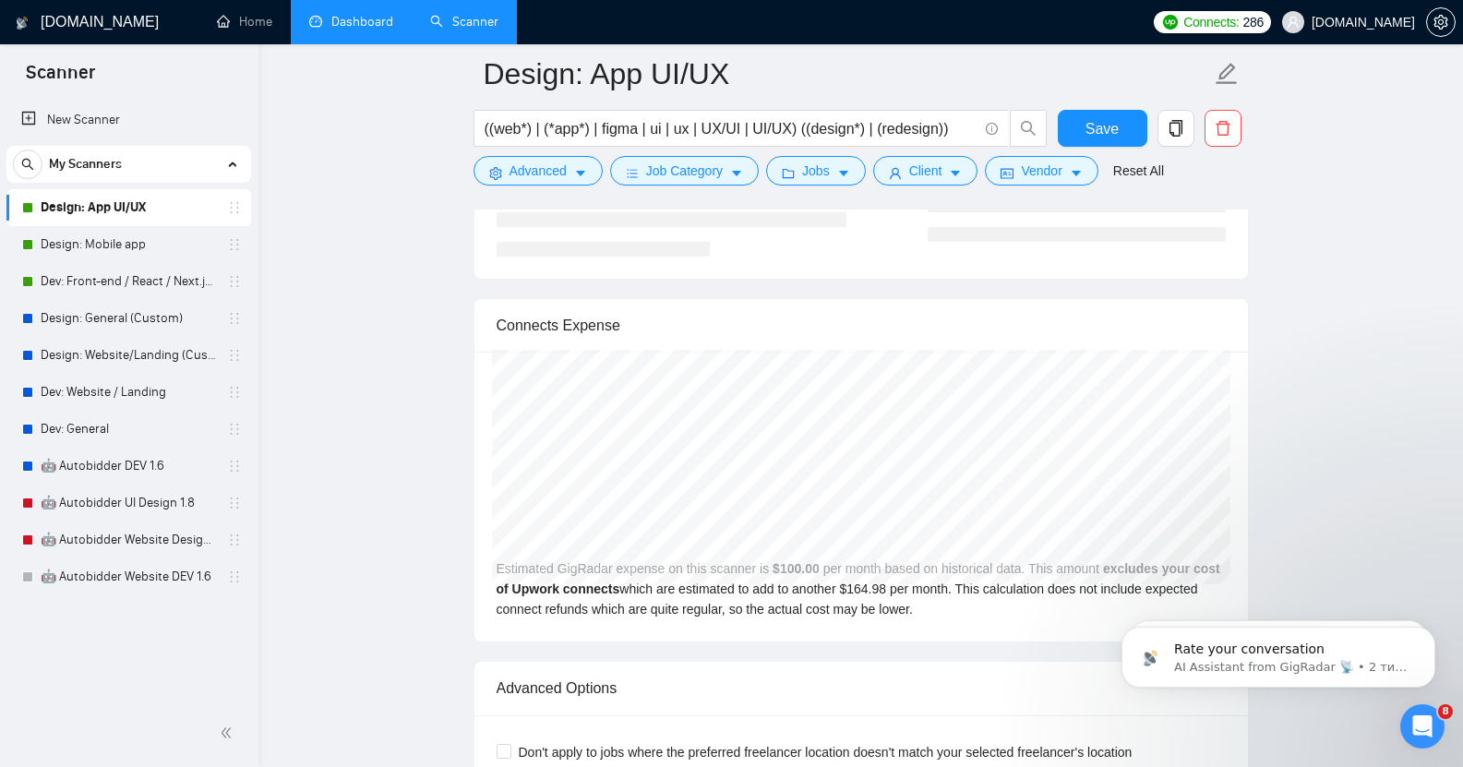
scroll to position [3757, 0]
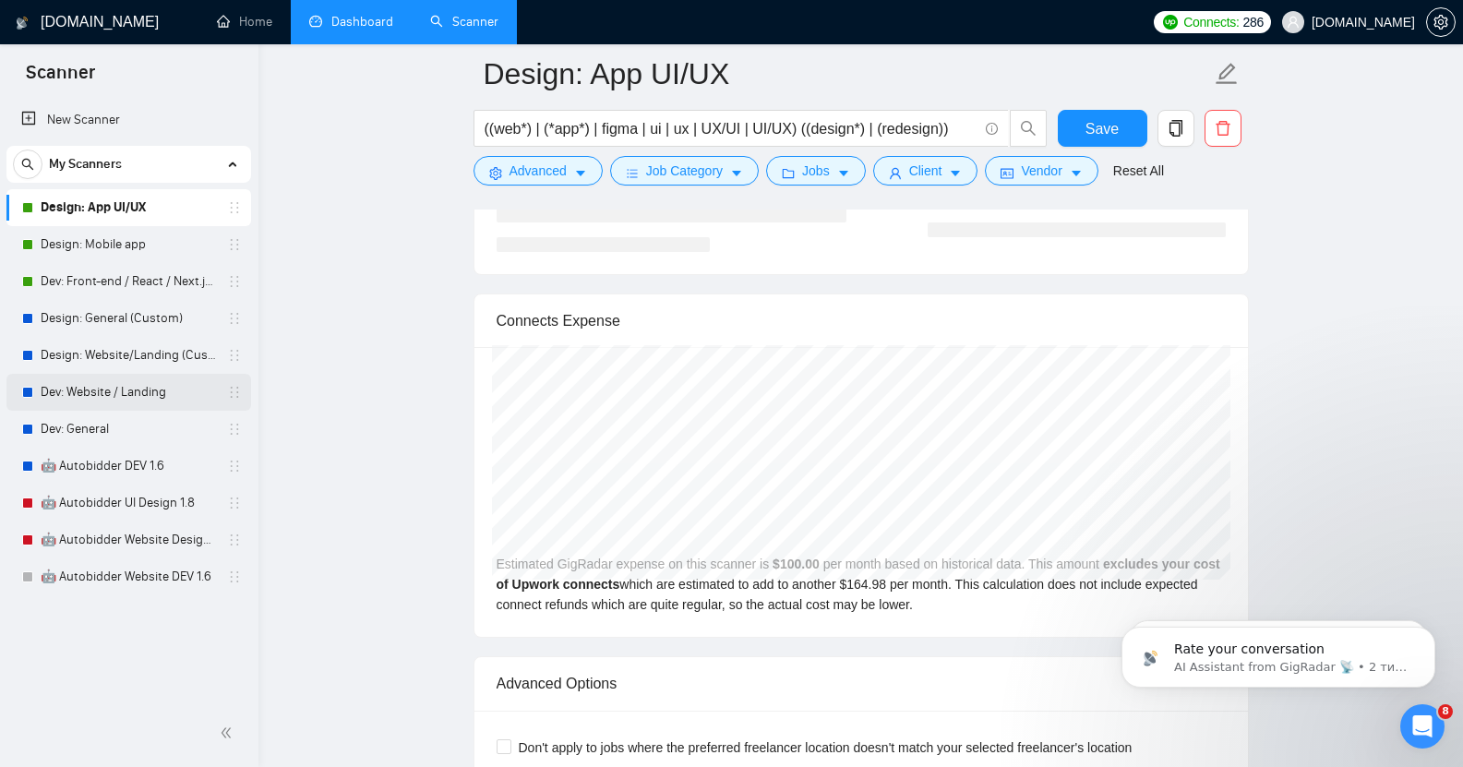
click at [120, 395] on link "Dev: Website / Landing" at bounding box center [128, 392] width 175 height 37
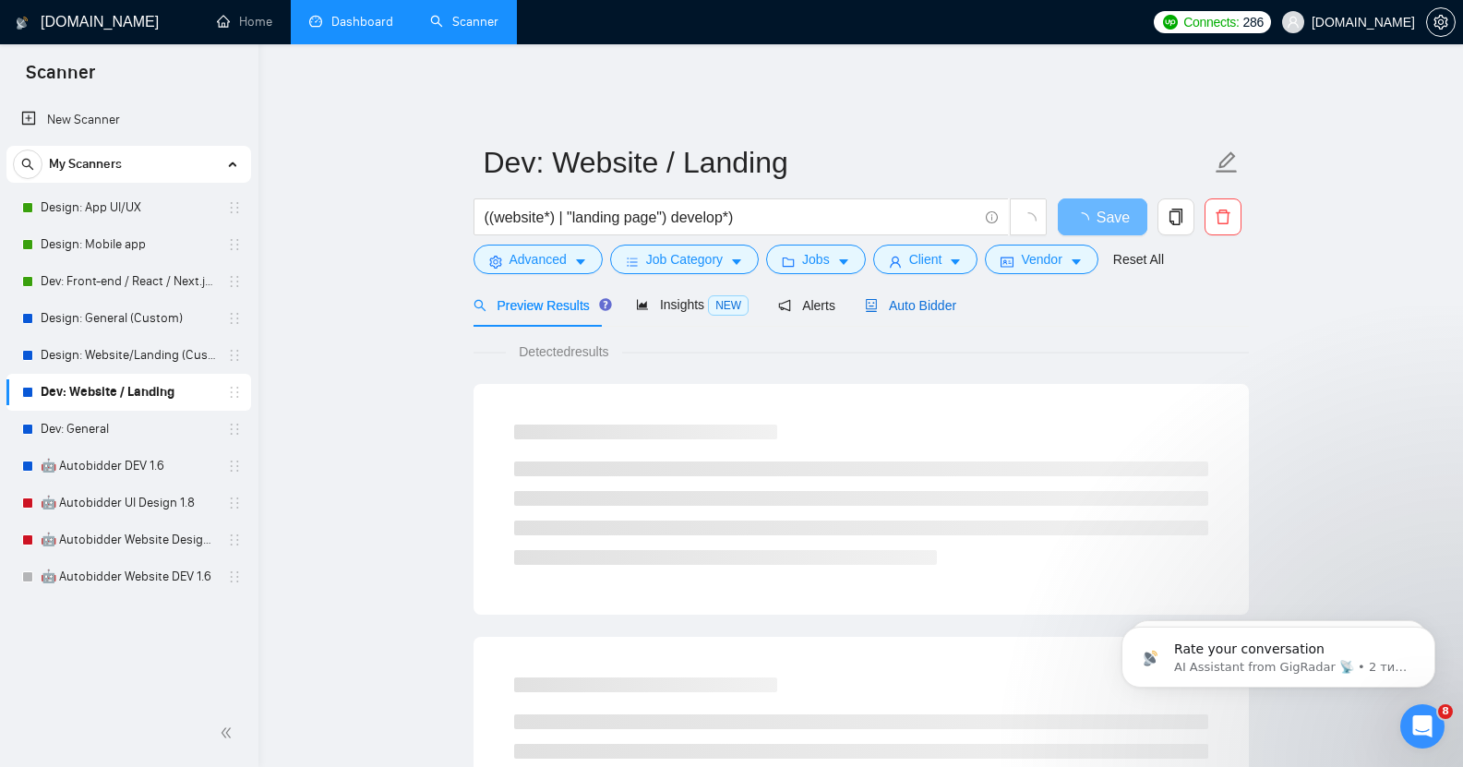
click at [901, 298] on span "Auto Bidder" at bounding box center [910, 305] width 91 height 15
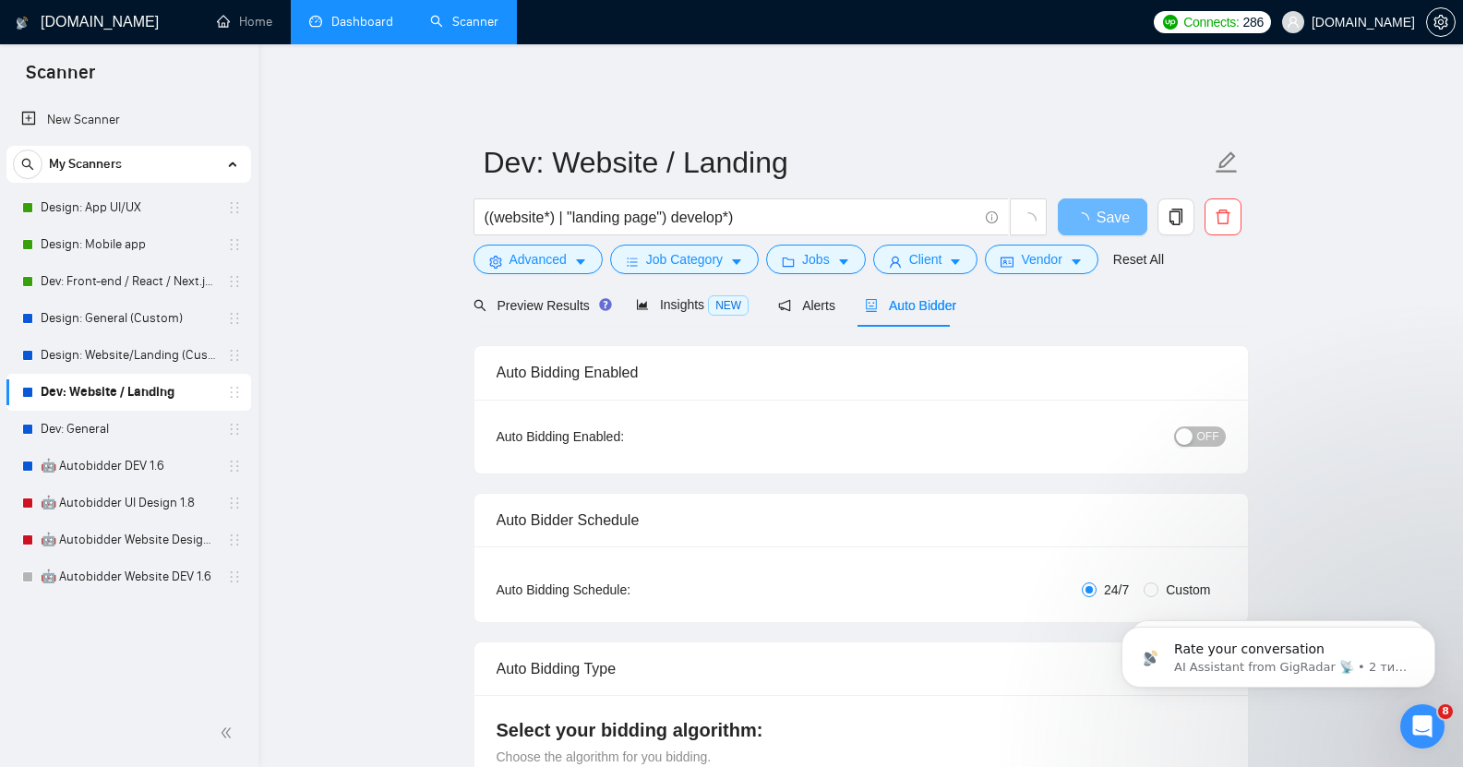
checkbox input "true"
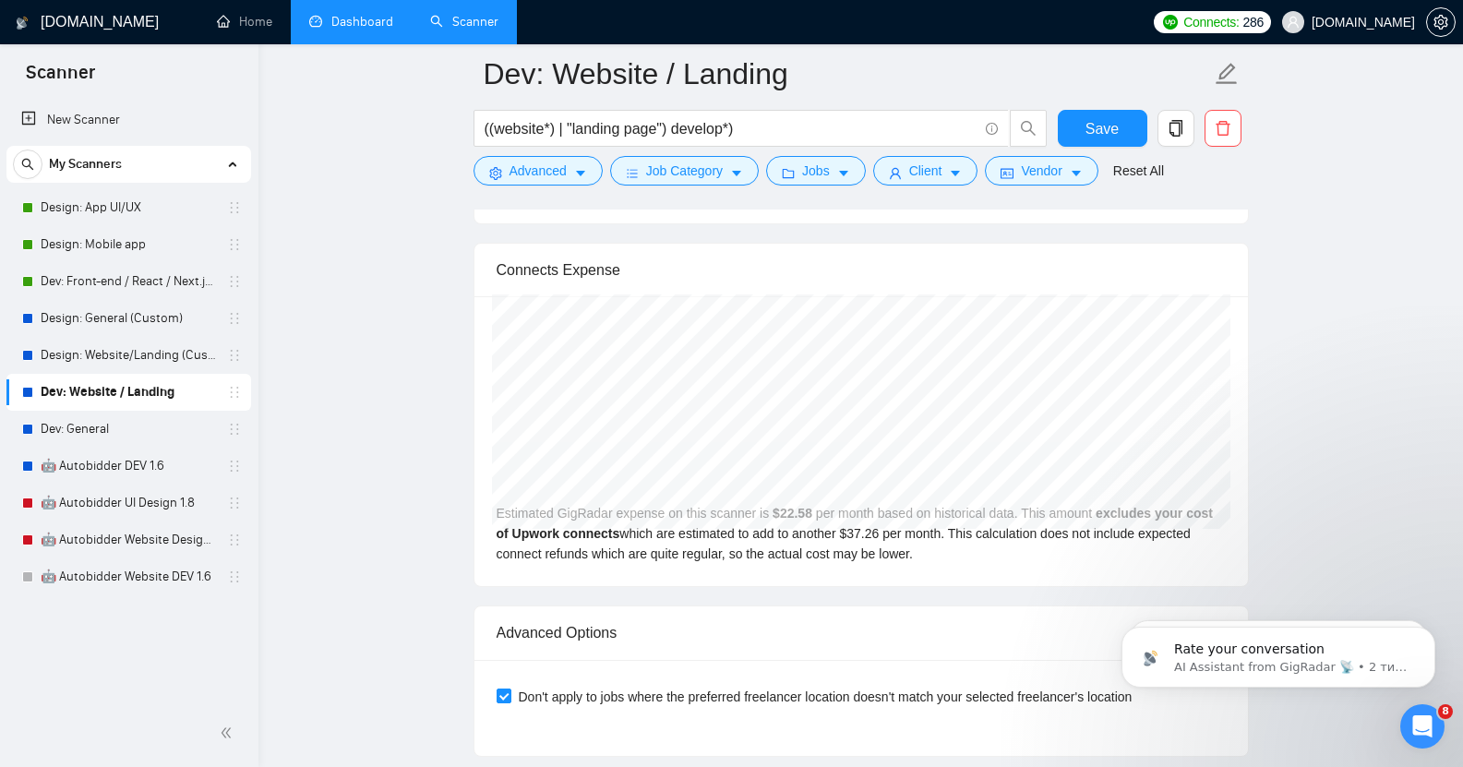
scroll to position [3779, 0]
